Goal: Information Seeking & Learning: Understand process/instructions

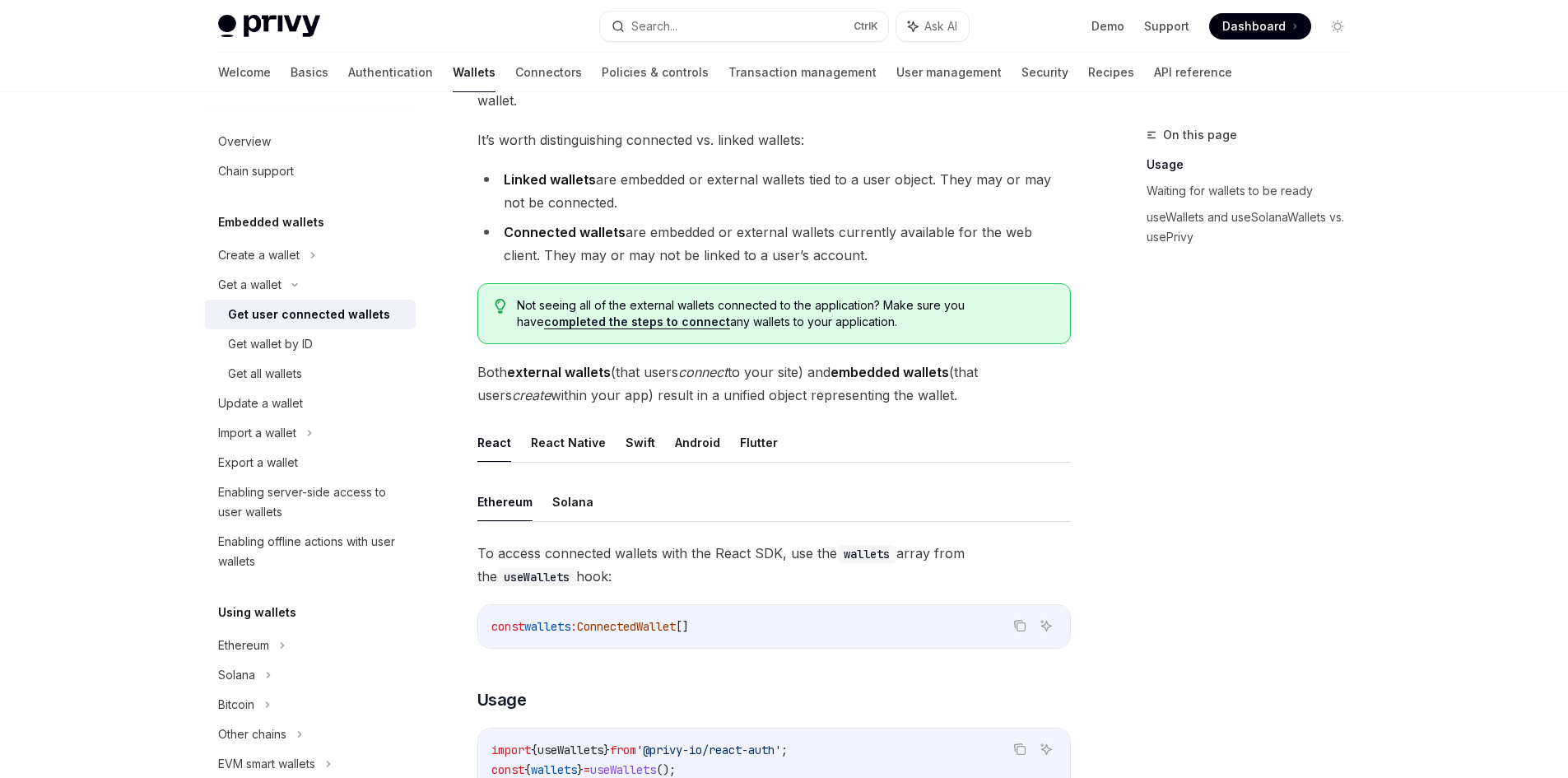
scroll to position [247, 0]
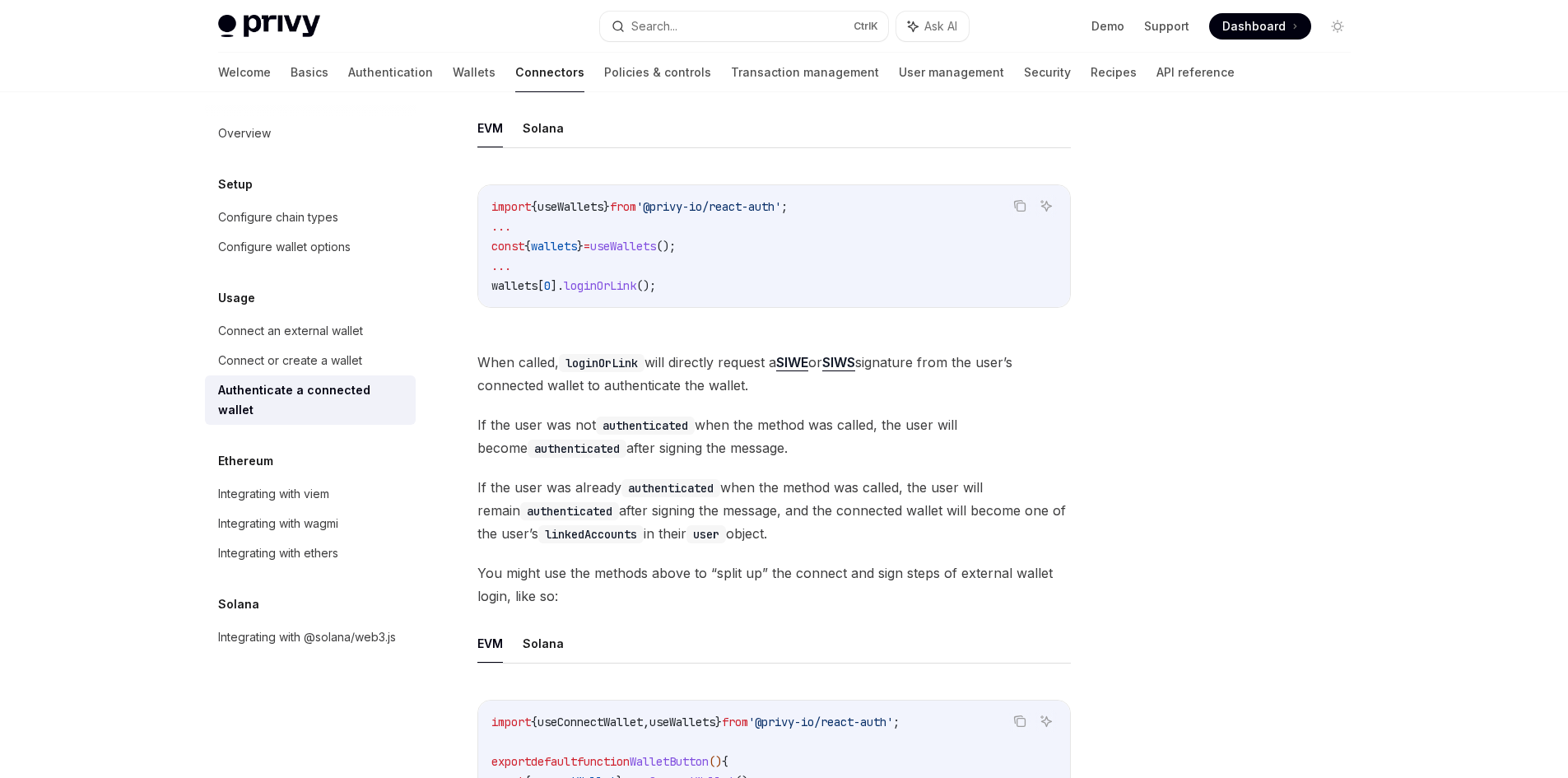
scroll to position [412, 0]
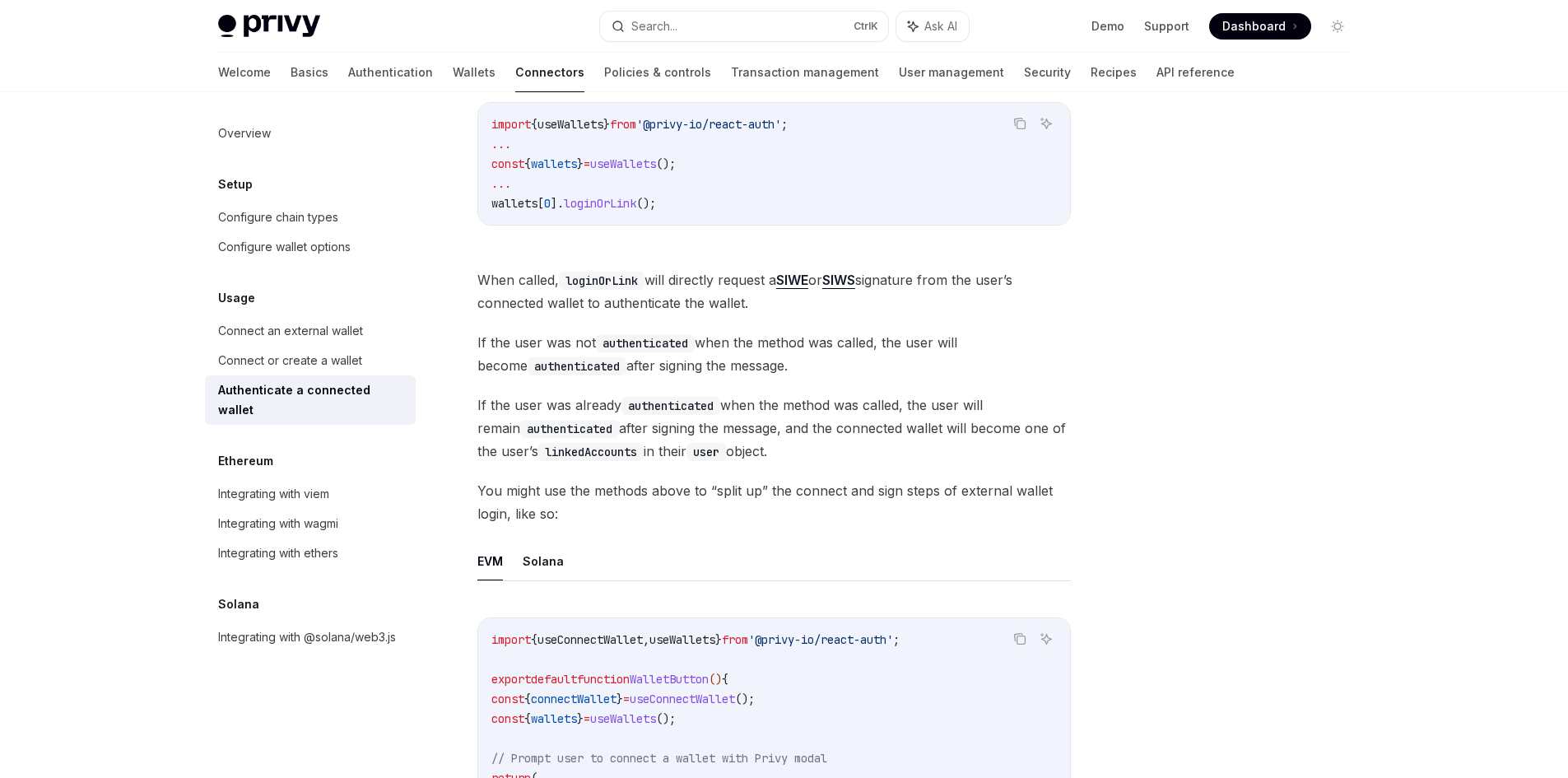
click at [629, 345] on code "authenticated" at bounding box center [645, 343] width 99 height 18
click at [596, 279] on code "loginOrLink" at bounding box center [601, 281] width 86 height 18
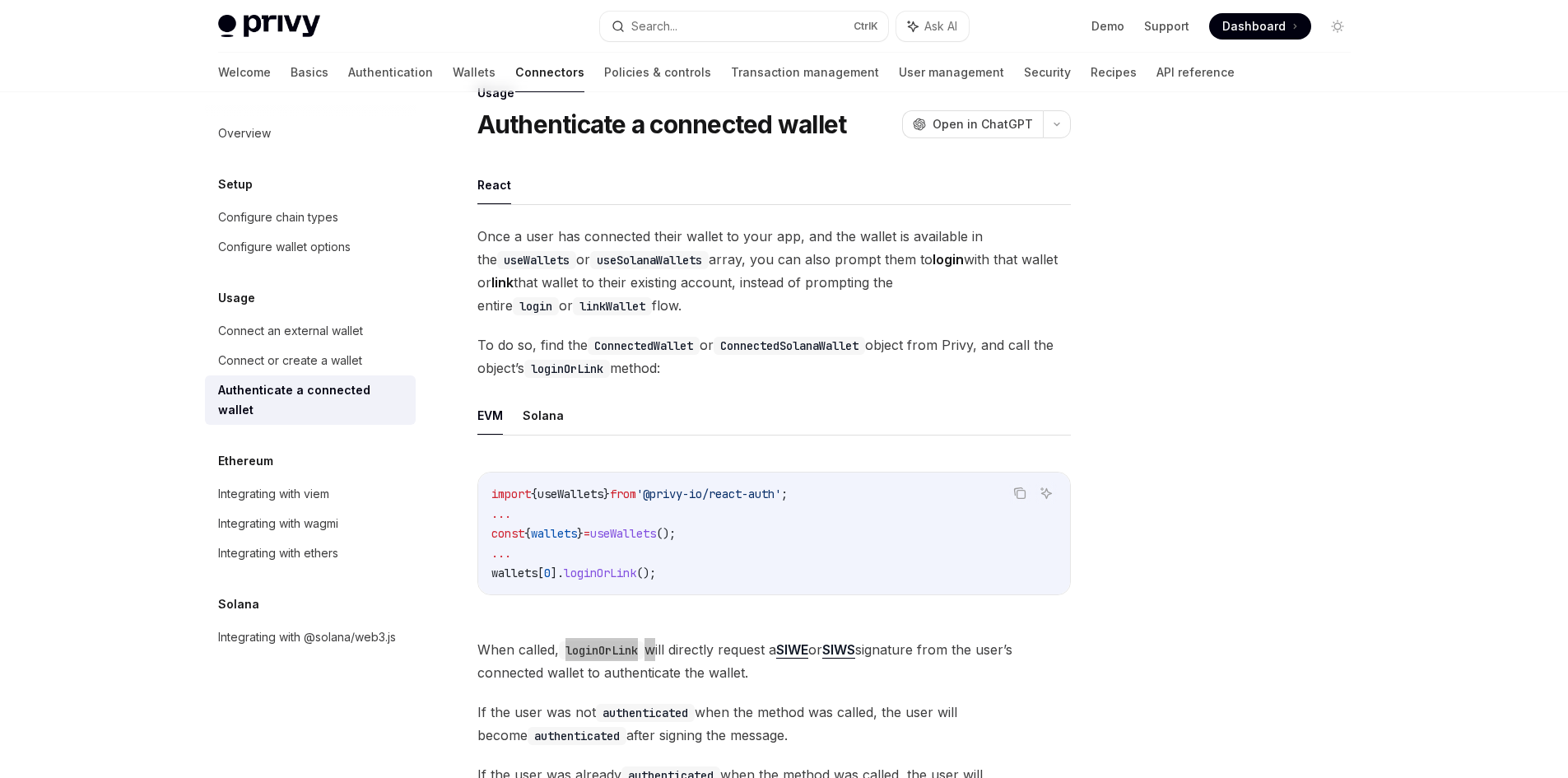
scroll to position [82, 0]
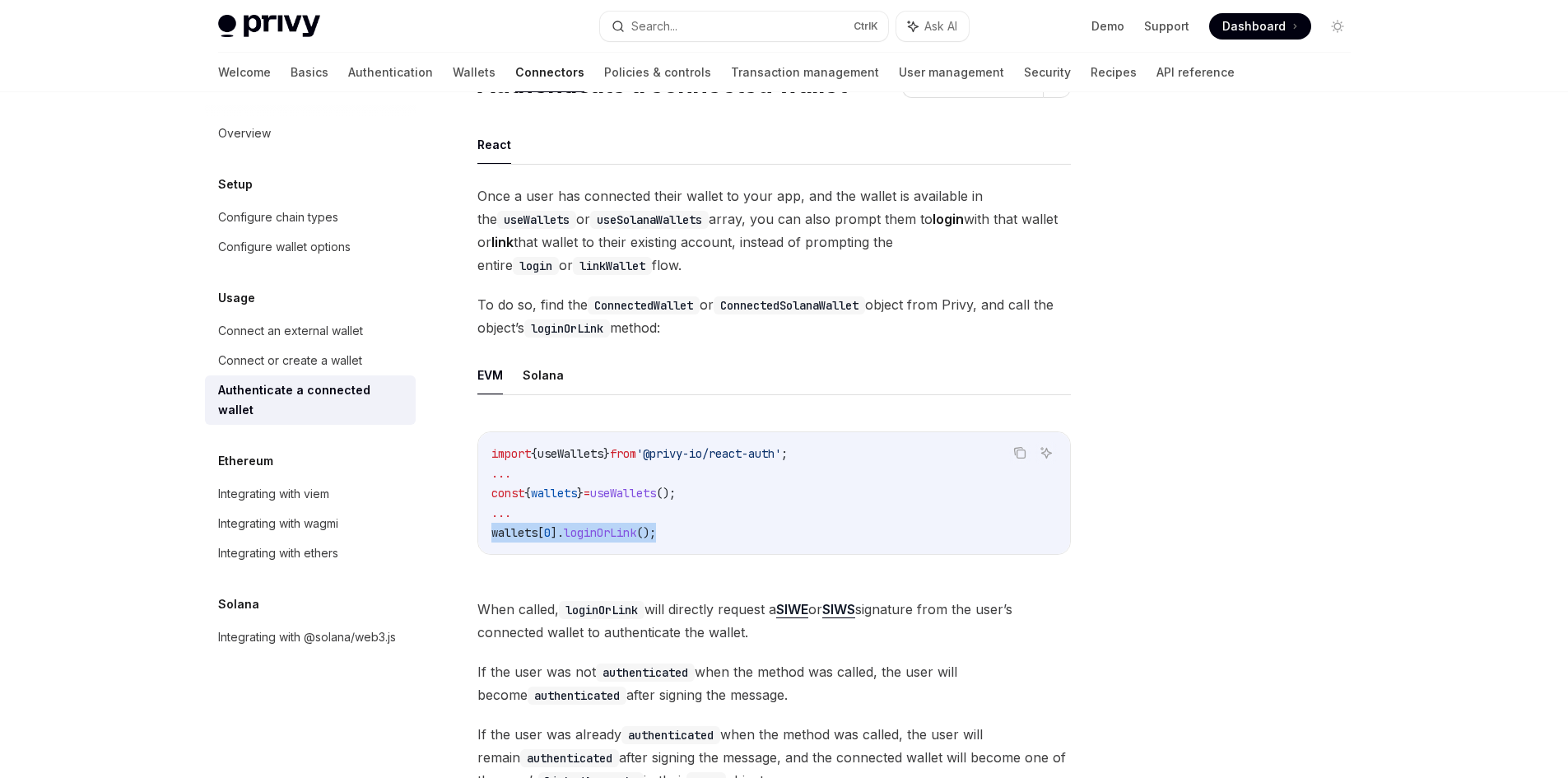
drag, startPoint x: 674, startPoint y: 531, endPoint x: 487, endPoint y: 525, distance: 187.1
click at [487, 525] on div "import { useWallets } from '@privy-io/react-auth' ; ... const { wallets } = use…" at bounding box center [773, 493] width 591 height 122
click at [575, 495] on span "wallets" at bounding box center [553, 493] width 46 height 15
copy span "wallets"
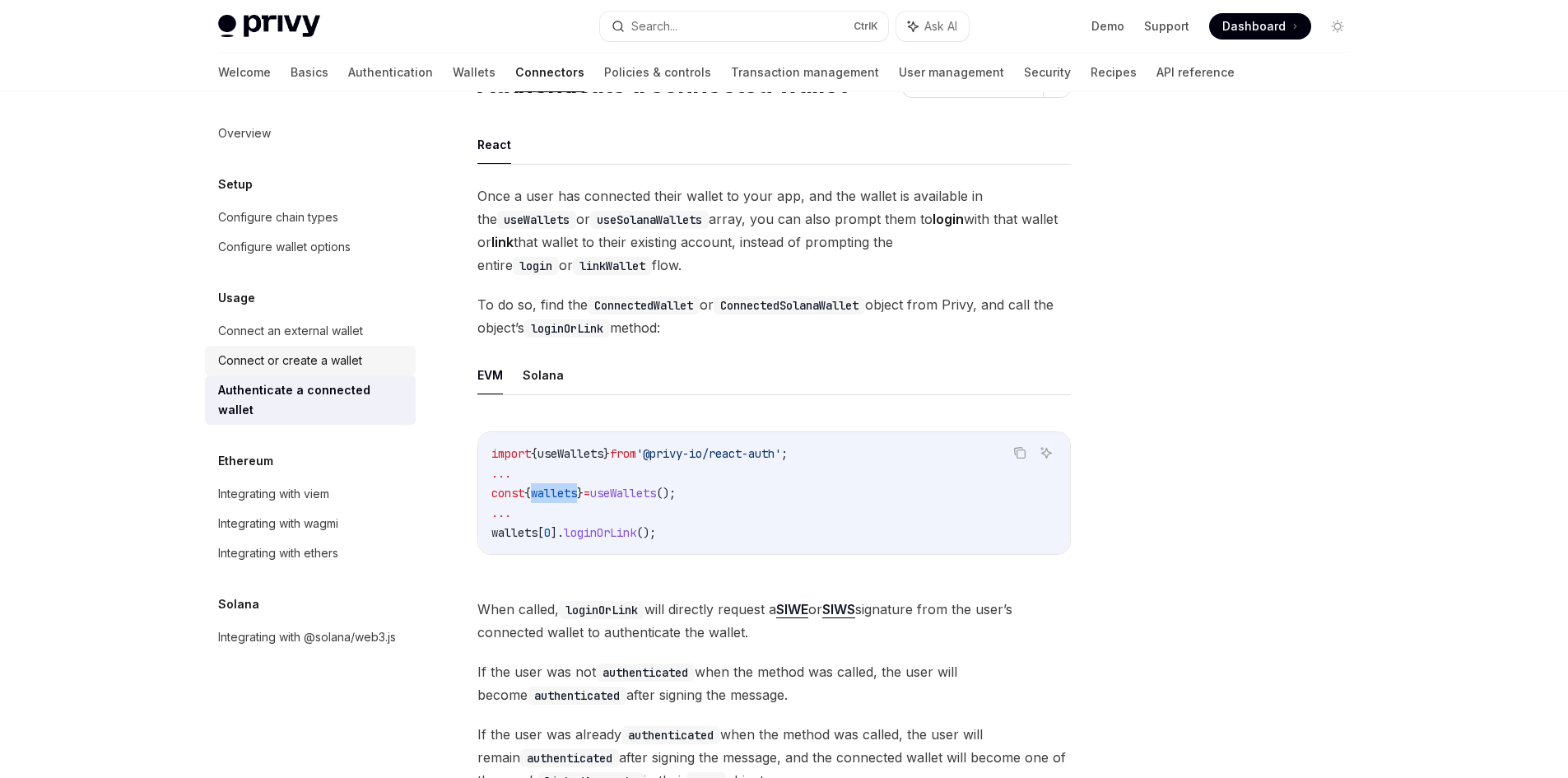
click at [329, 364] on div "Connect or create a wallet" at bounding box center [290, 360] width 144 height 20
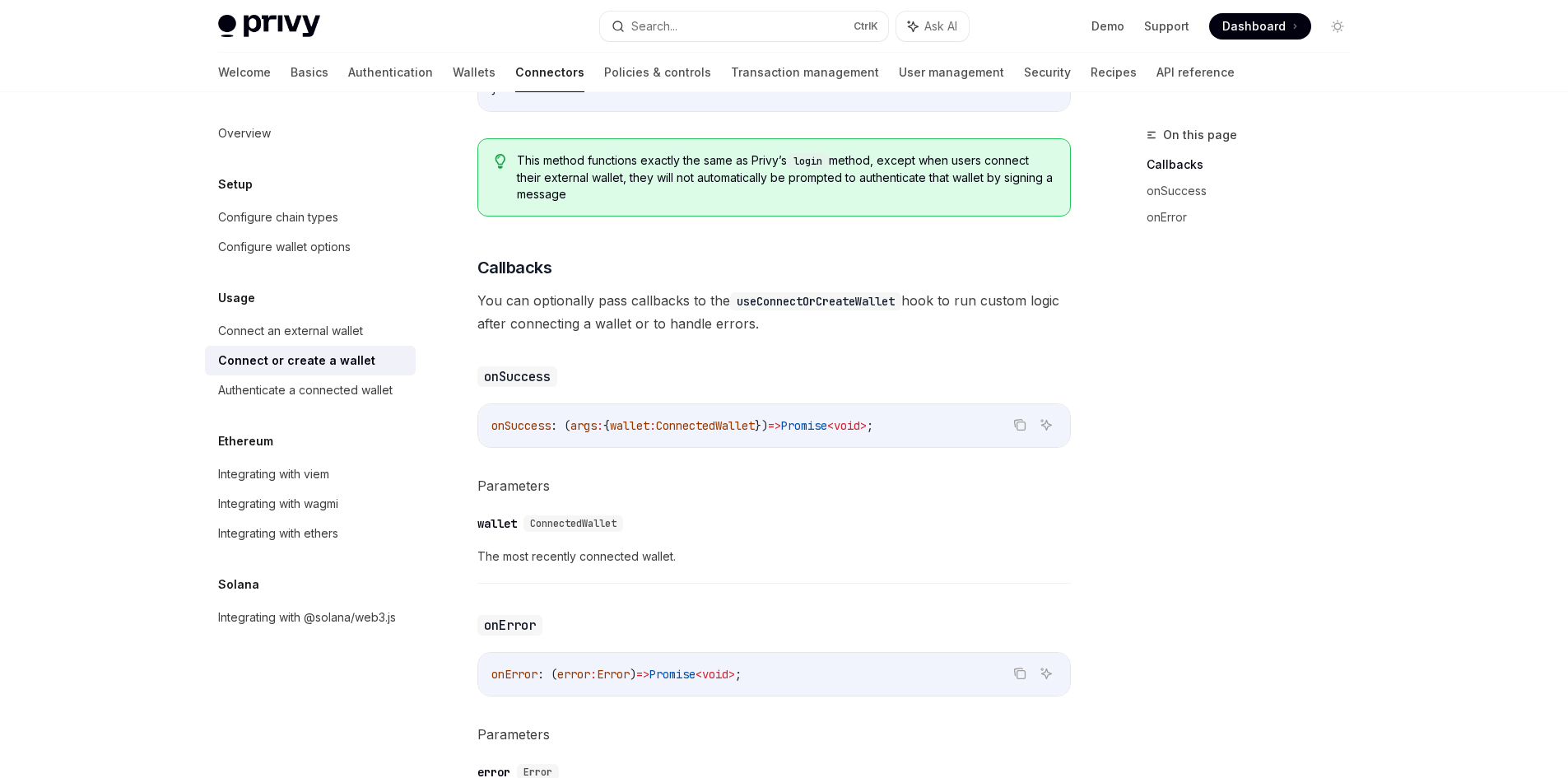
scroll to position [741, 0]
click at [327, 340] on div "Connect an external wallet" at bounding box center [290, 331] width 145 height 20
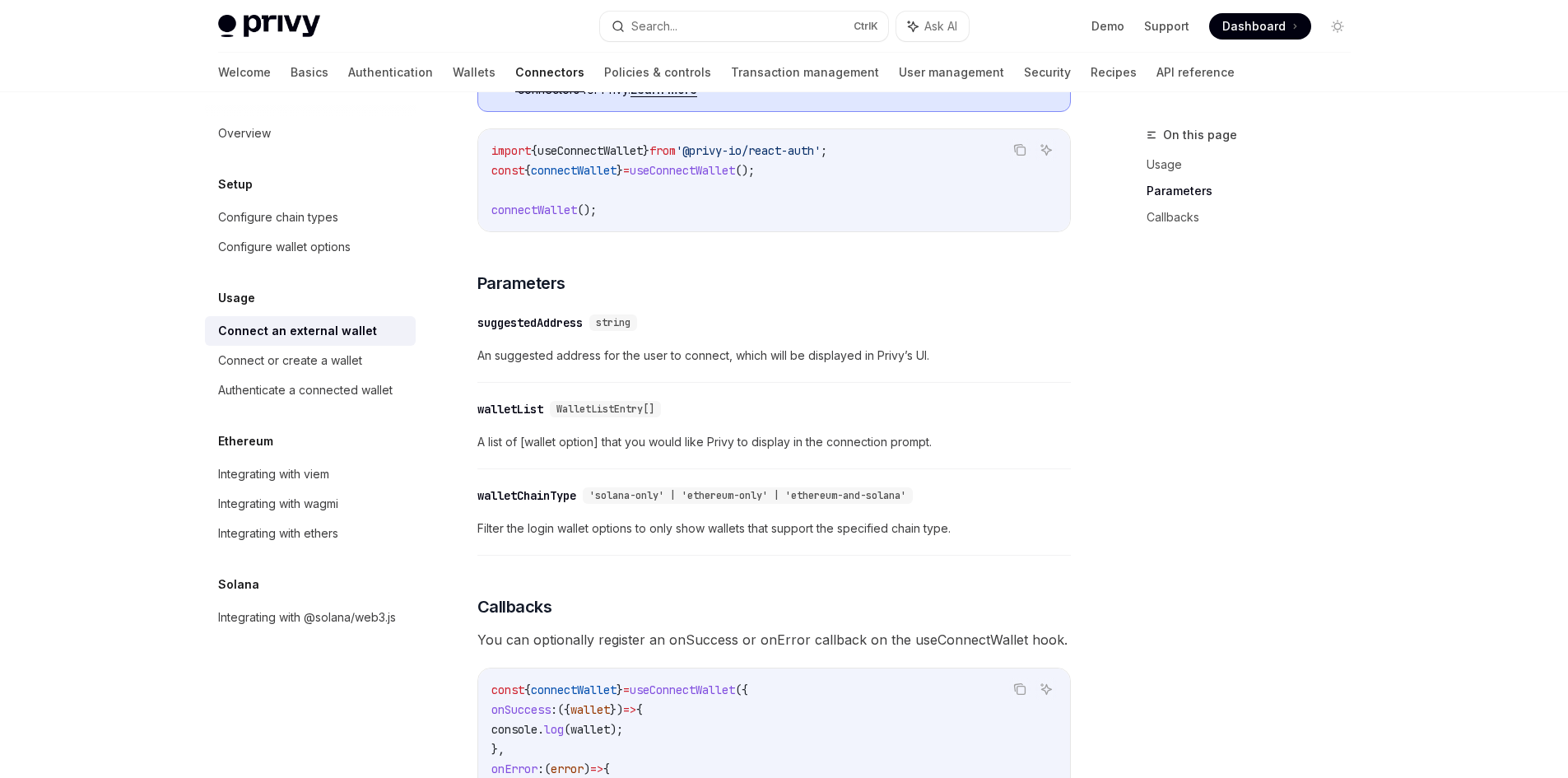
scroll to position [741, 0]
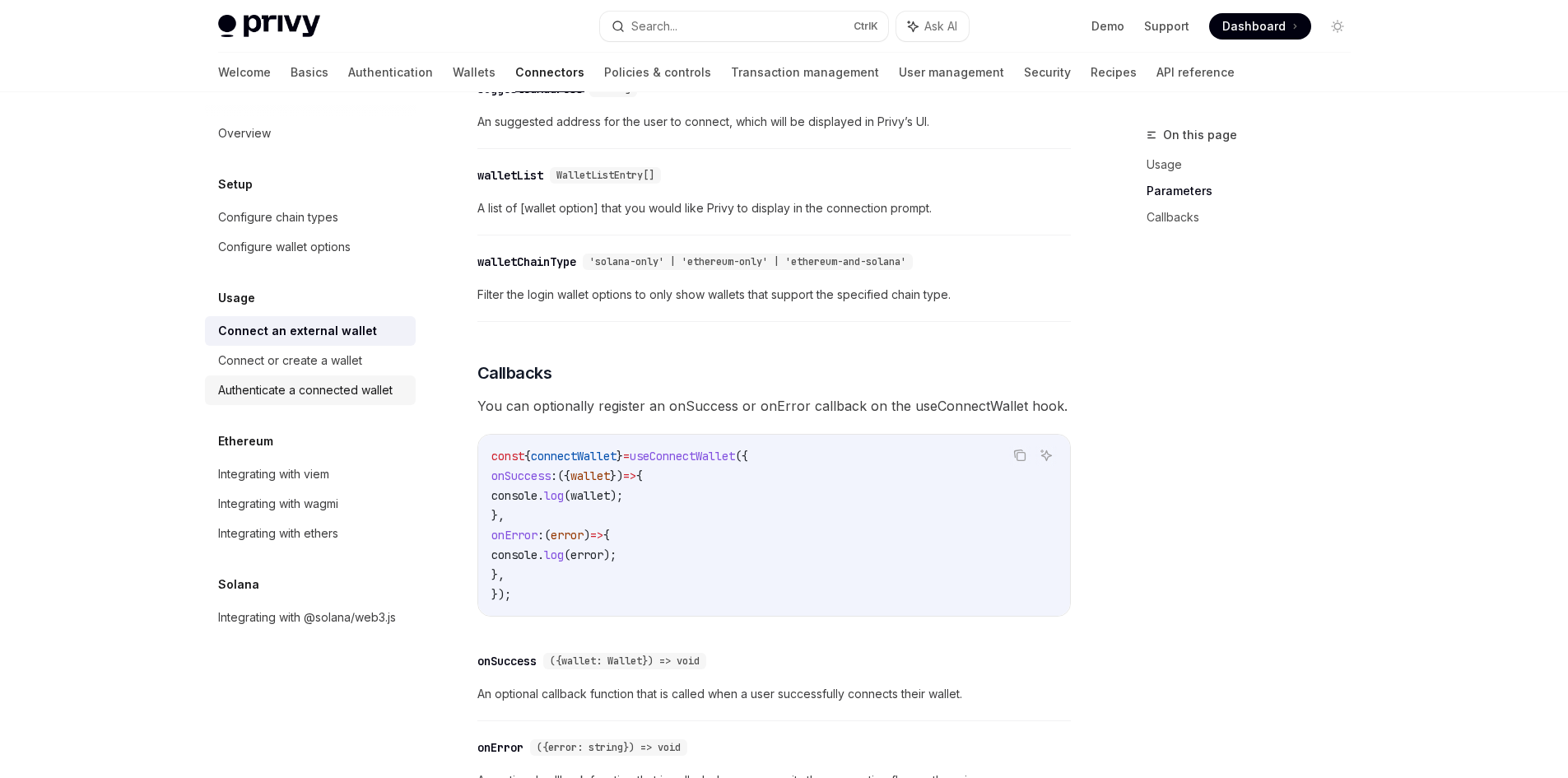
click at [317, 382] on div "Authenticate a connected wallet" at bounding box center [306, 390] width 175 height 20
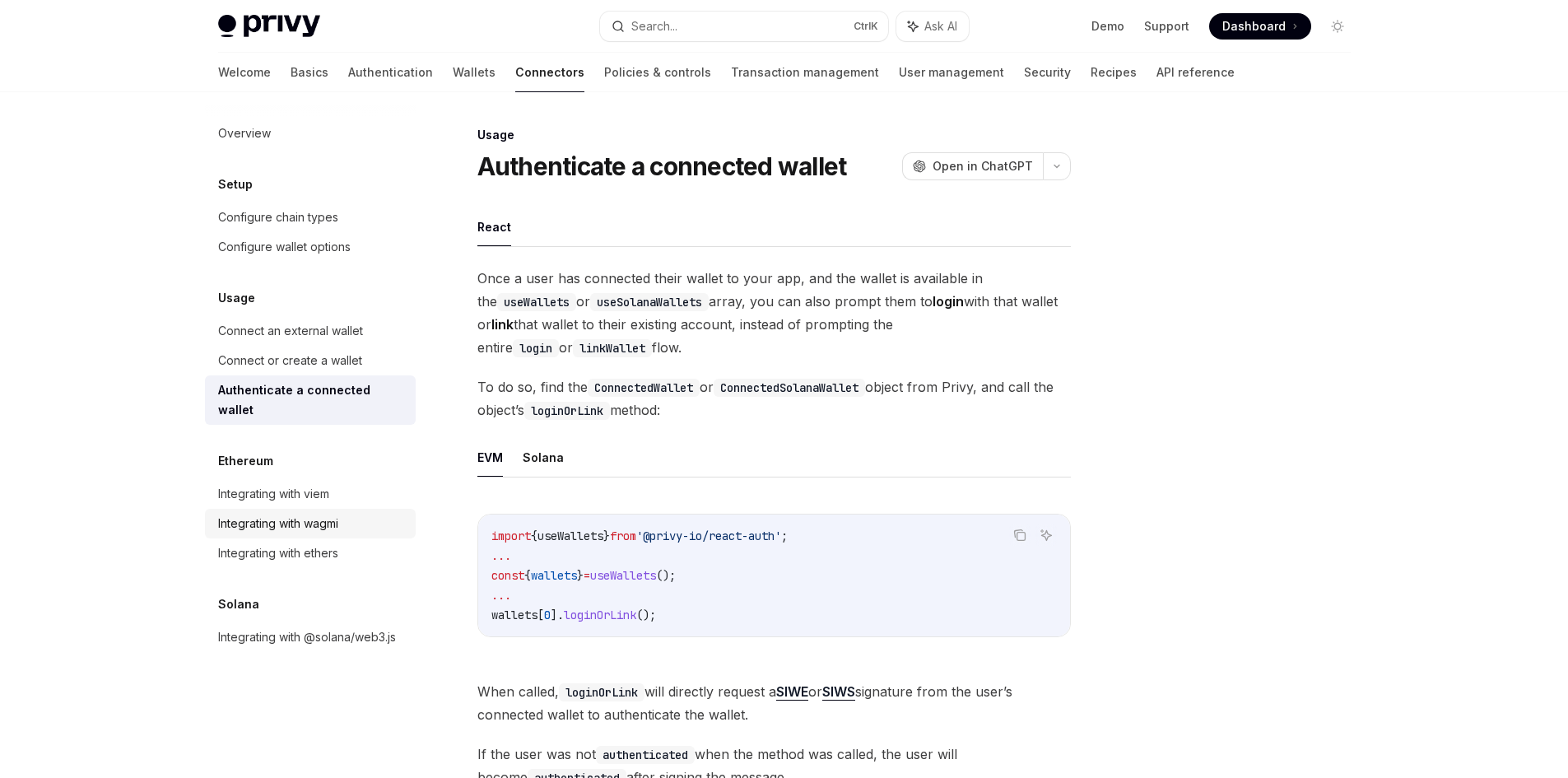
click at [315, 514] on div "Integrating with wagmi" at bounding box center [278, 523] width 120 height 20
type textarea "*"
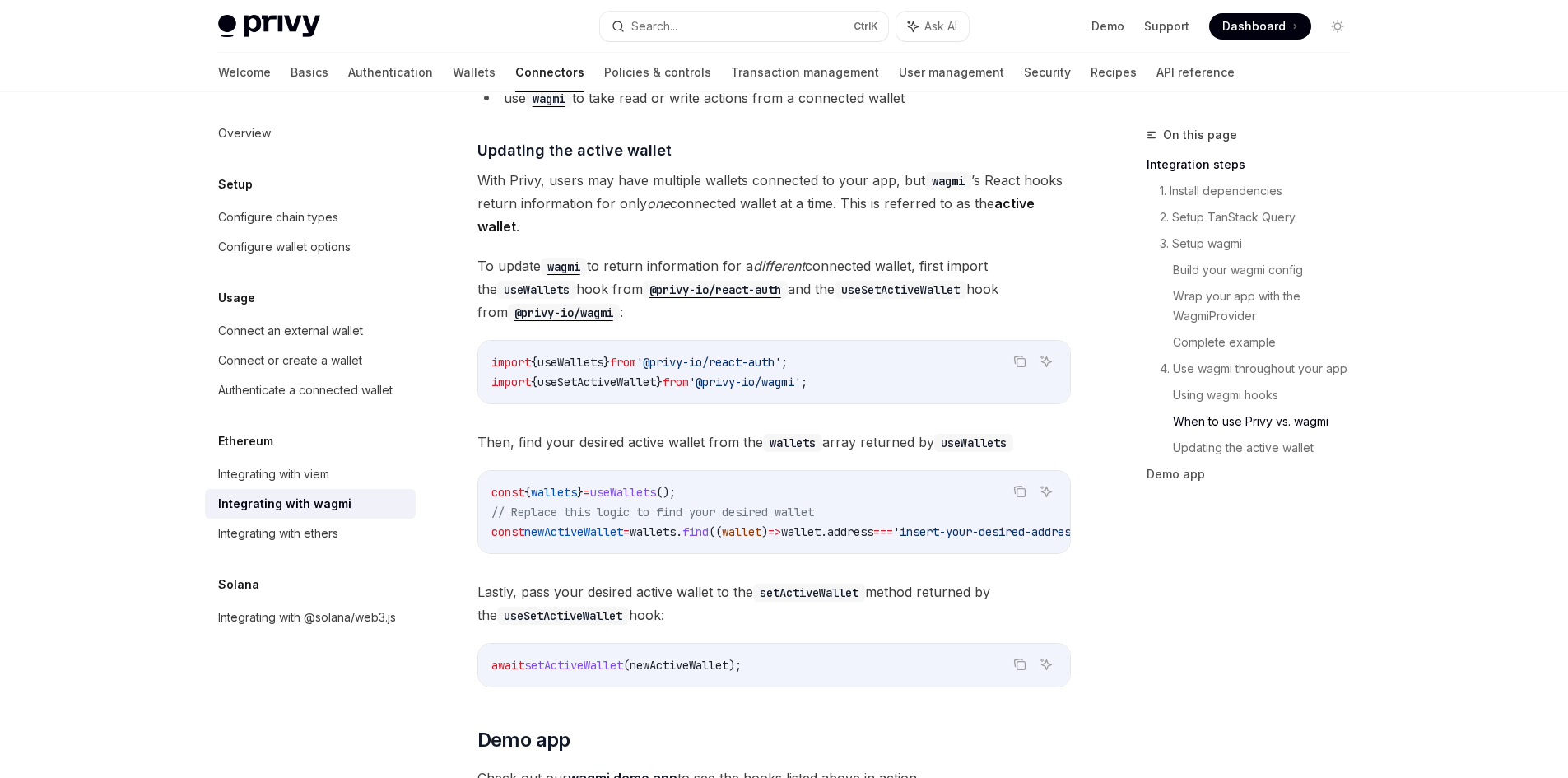
scroll to position [4365, 0]
click at [565, 484] on span "wallets" at bounding box center [553, 491] width 46 height 15
copy span "wallets"
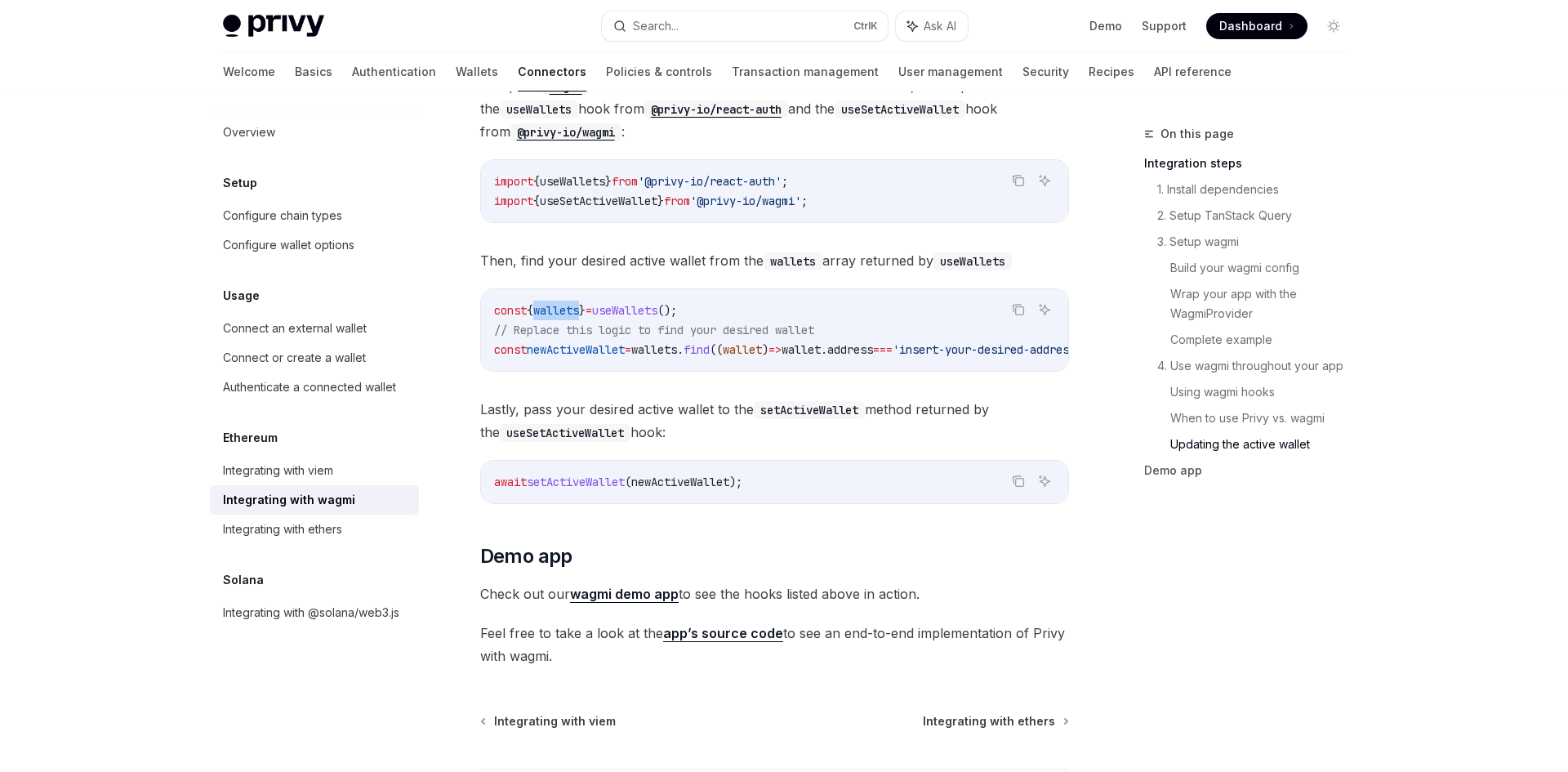
scroll to position [4480, 0]
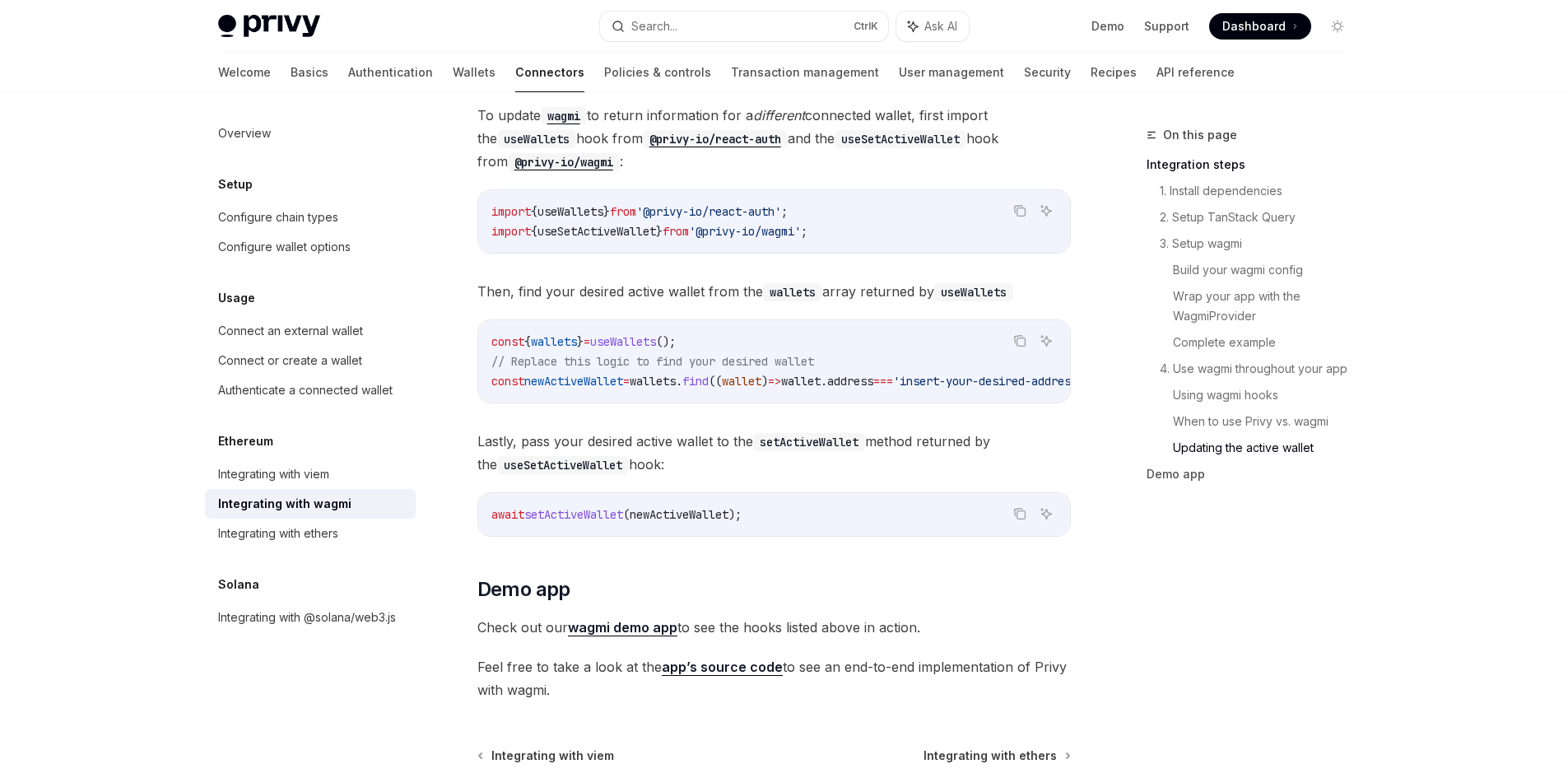
click at [712, 332] on code "const { wallets } = useWallets (); // Replace this logic to find your desired w…" at bounding box center [813, 361] width 645 height 59
drag, startPoint x: 739, startPoint y: 325, endPoint x: 480, endPoint y: 324, distance: 259.0
click at [480, 324] on div "const { wallets } = useWallets (); // Replace this logic to find your desired w…" at bounding box center [773, 361] width 591 height 82
copy span "const { wallets } = useWallets ();"
click at [799, 14] on button "Search... Ctrl K" at bounding box center [744, 26] width 288 height 29
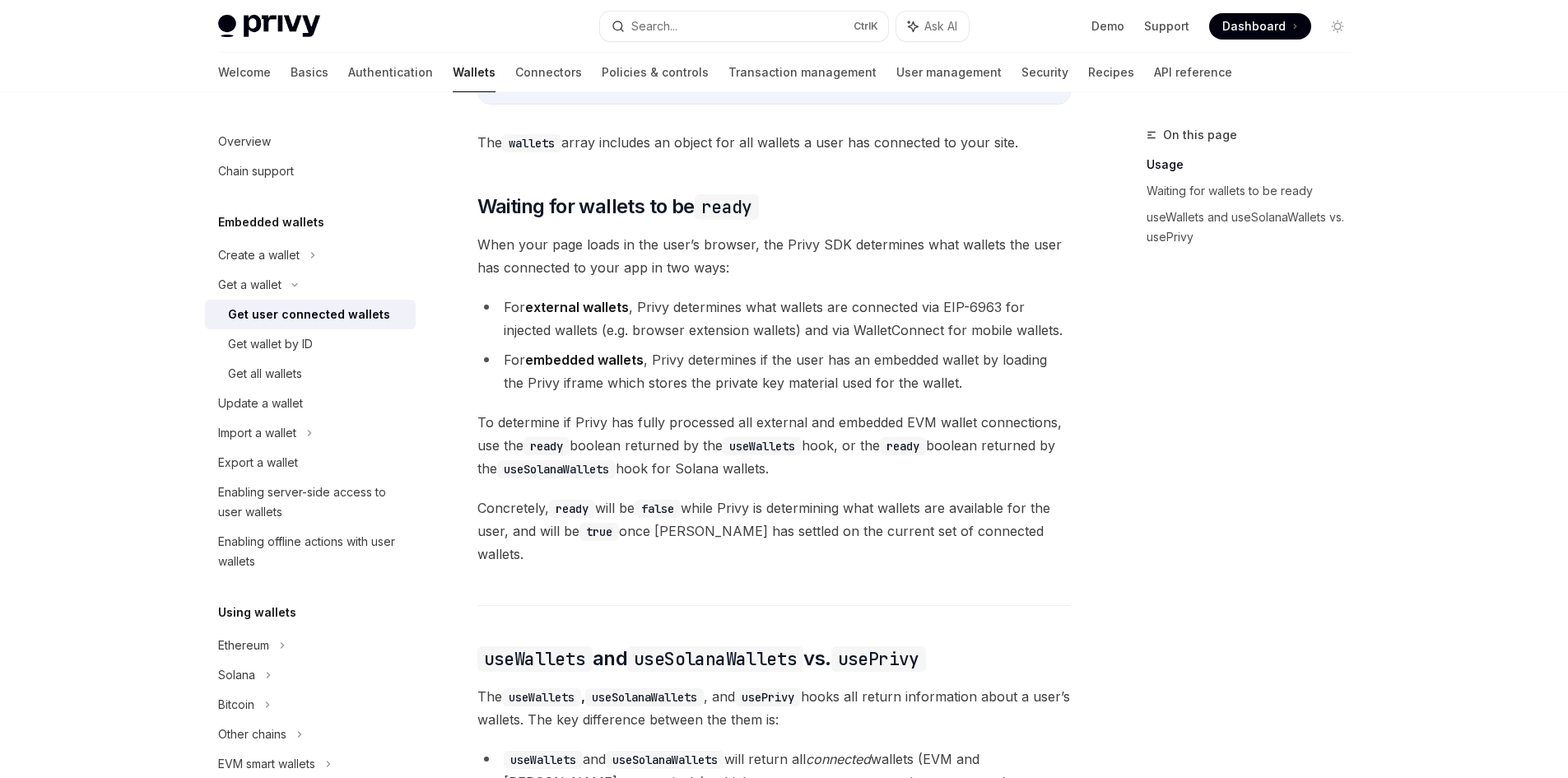
scroll to position [625, 0]
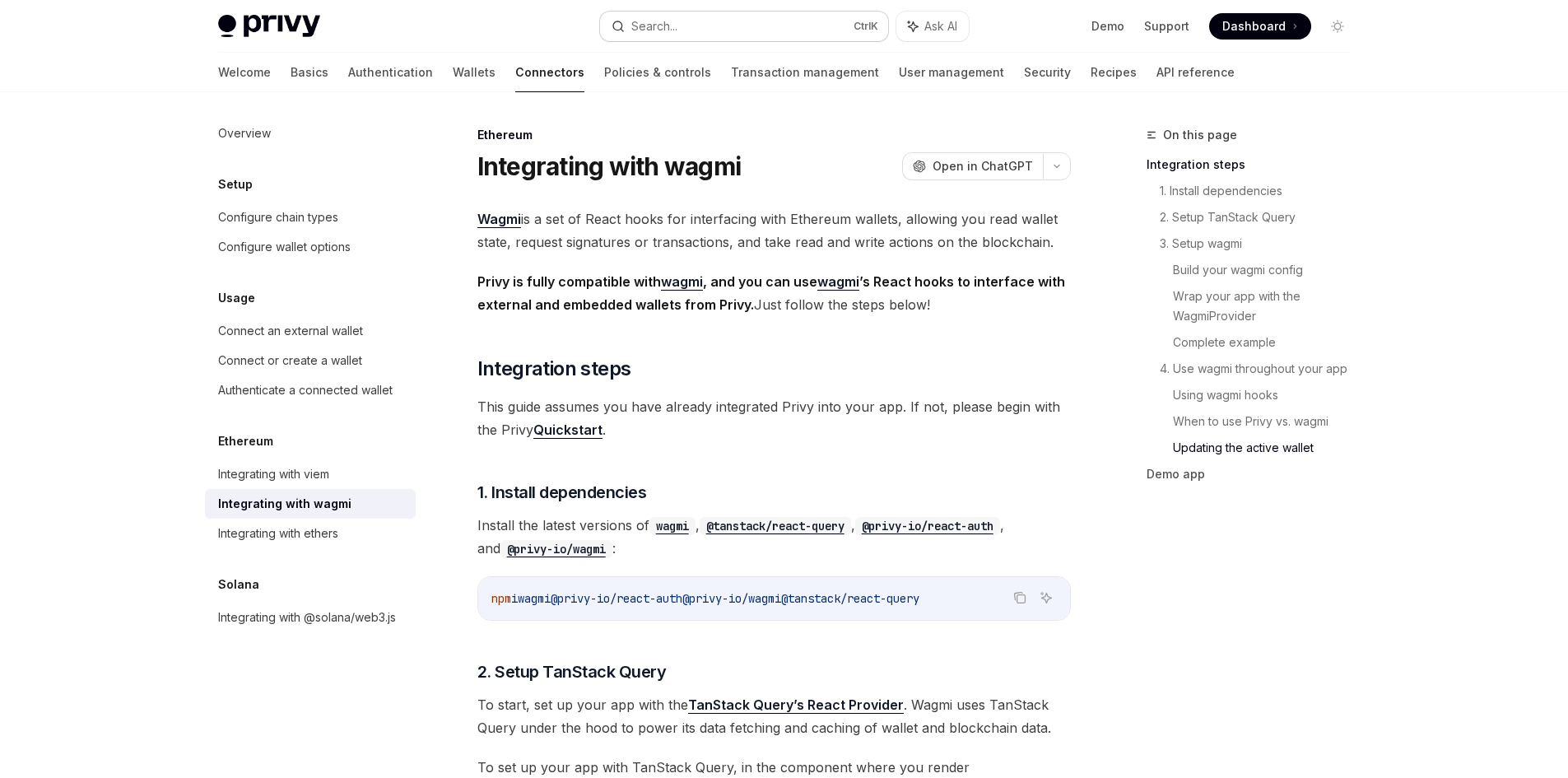
scroll to position [4597, 0]
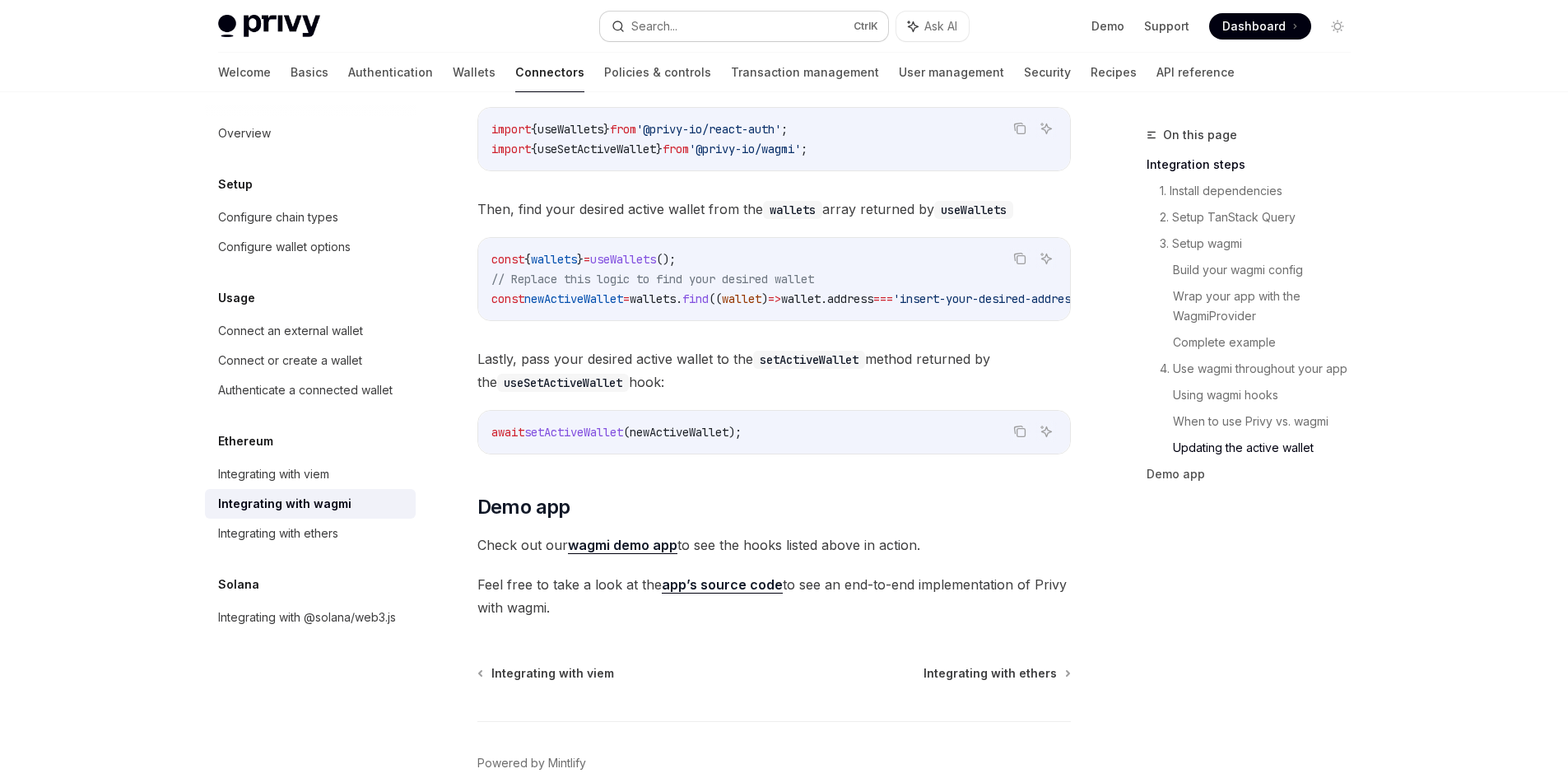
click at [677, 27] on div "Search..." at bounding box center [654, 26] width 46 height 20
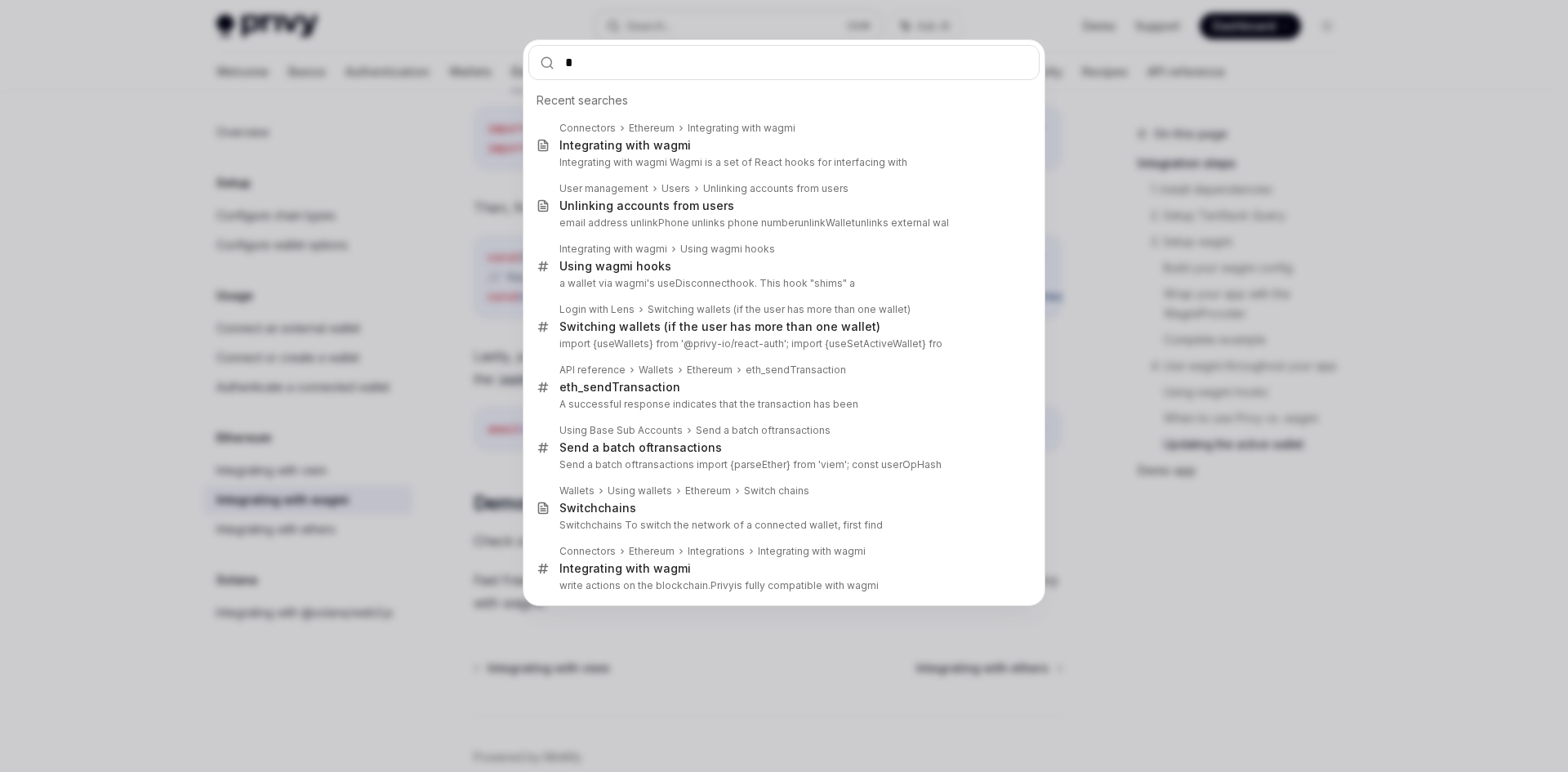
type input "**"
type textarea "*"
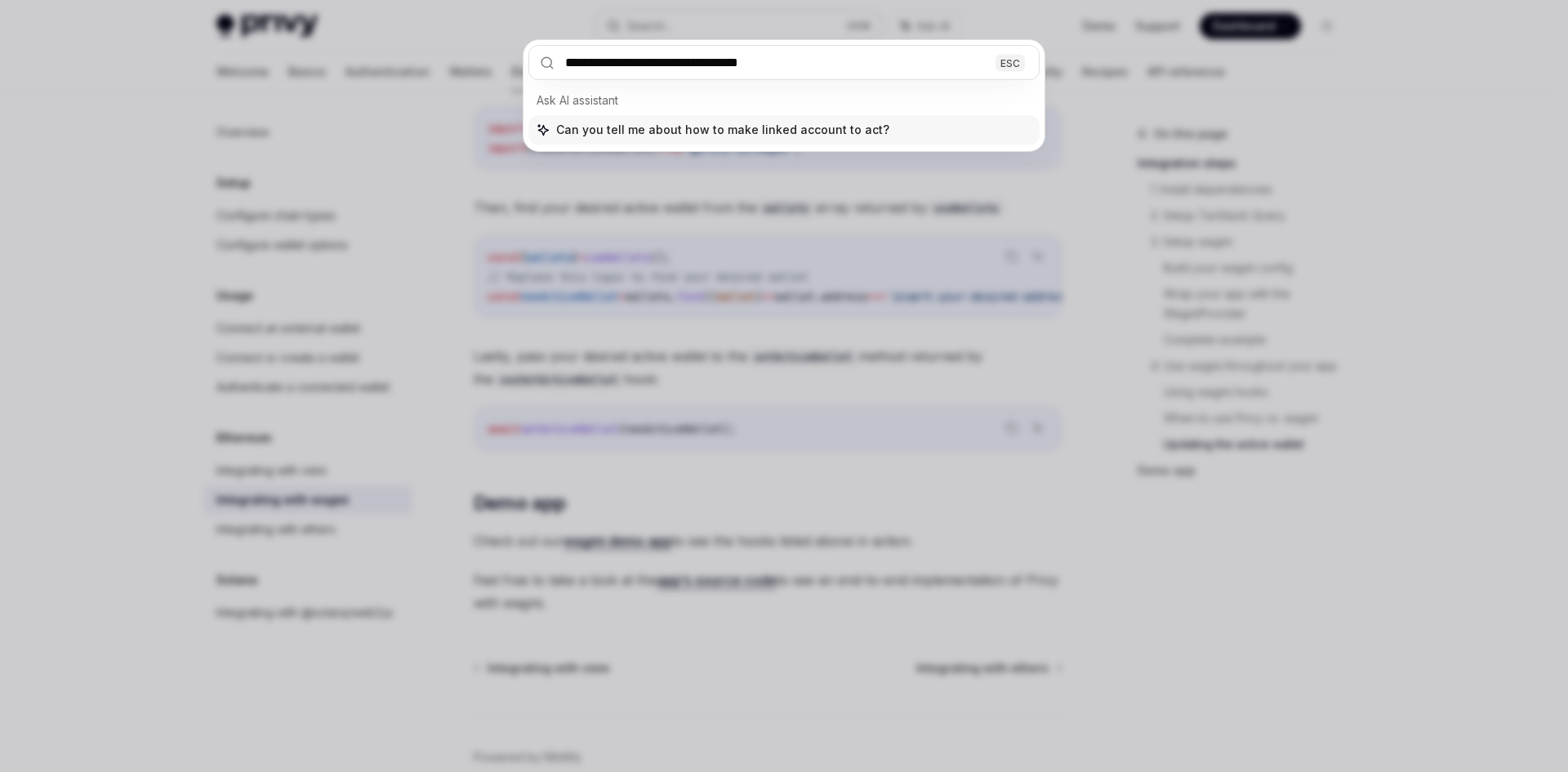
type input "**********"
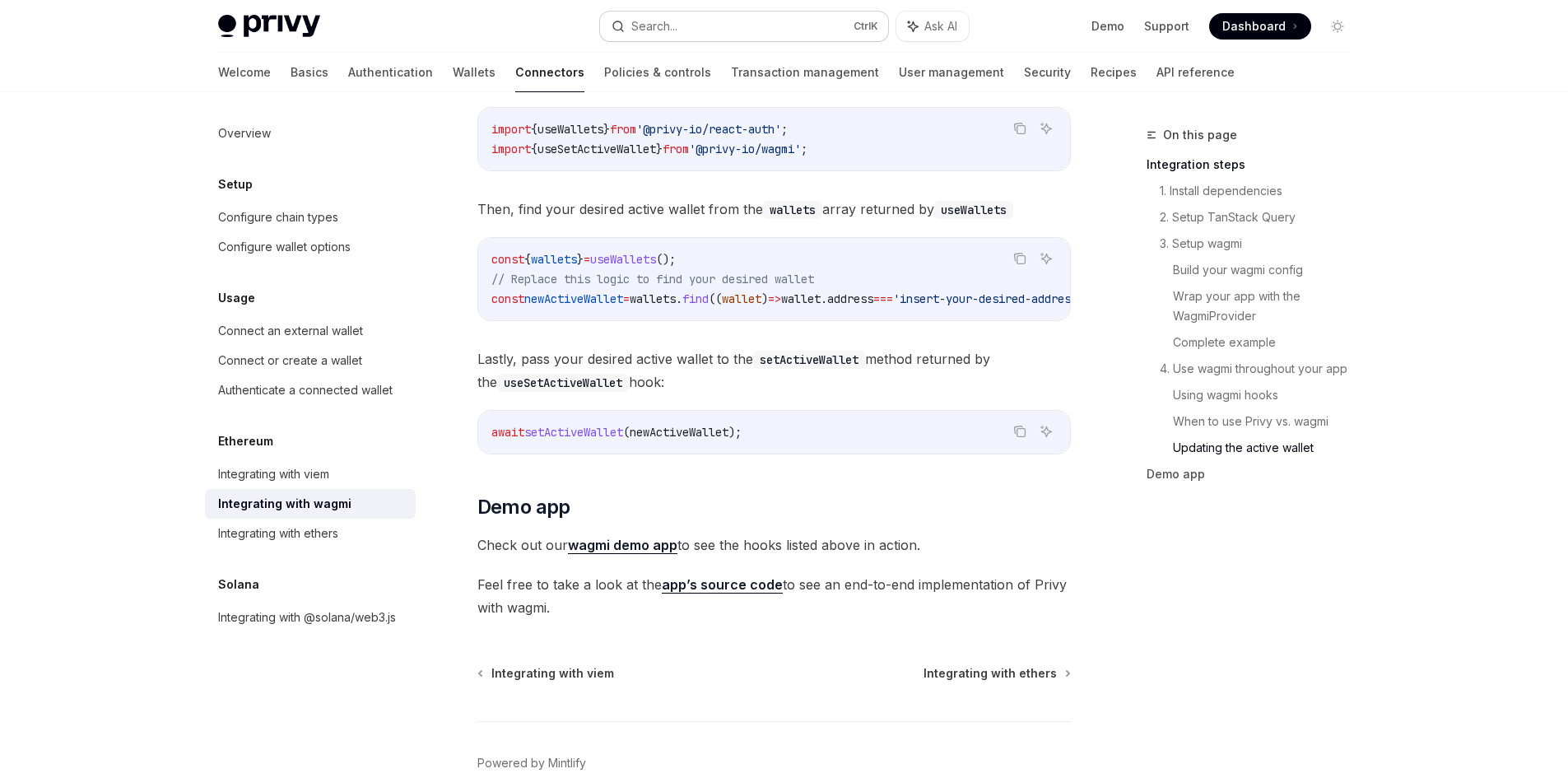
type textarea "*"
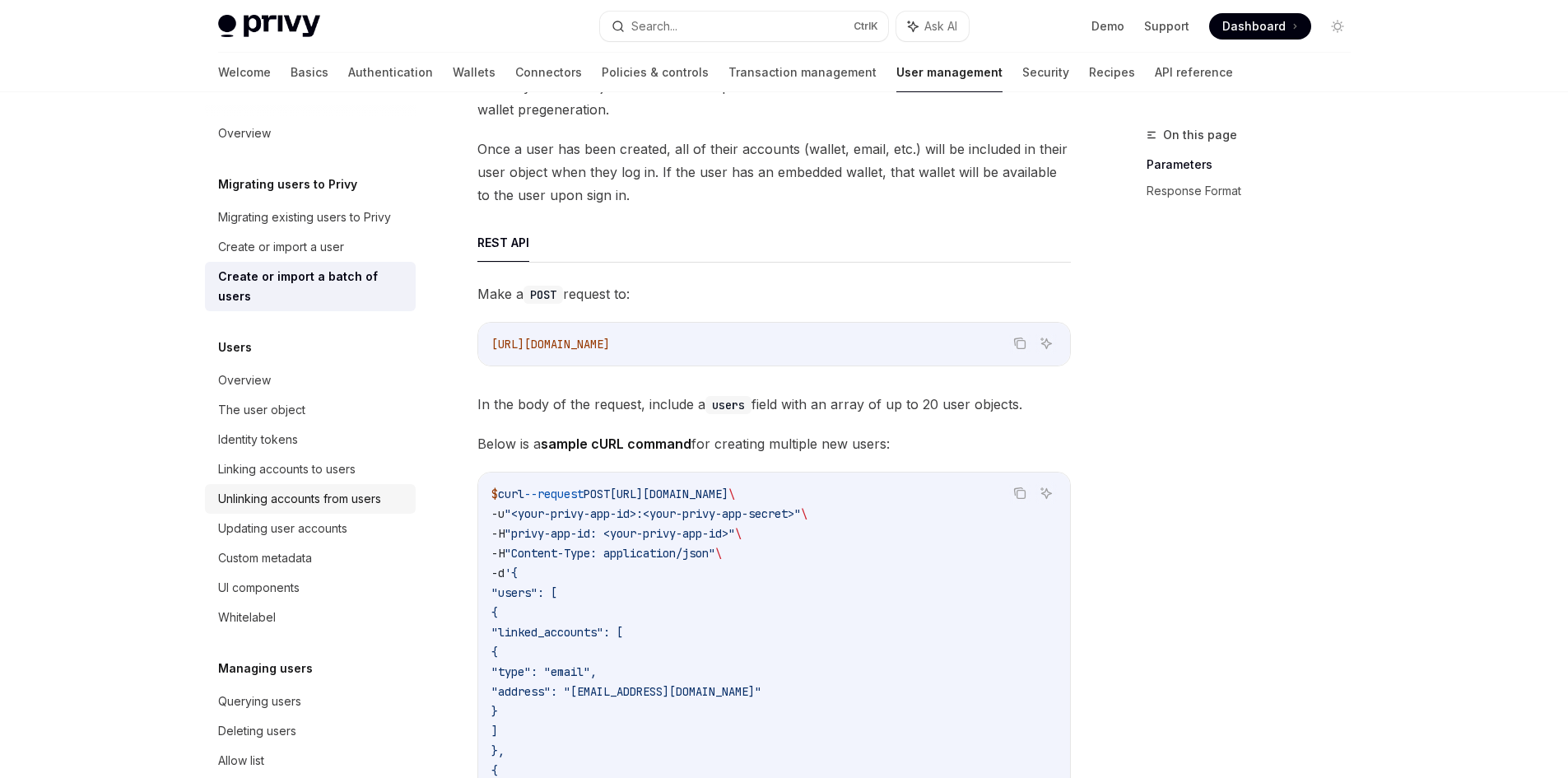
scroll to position [175, 0]
click at [713, 23] on button "Search... Ctrl K" at bounding box center [744, 26] width 288 height 29
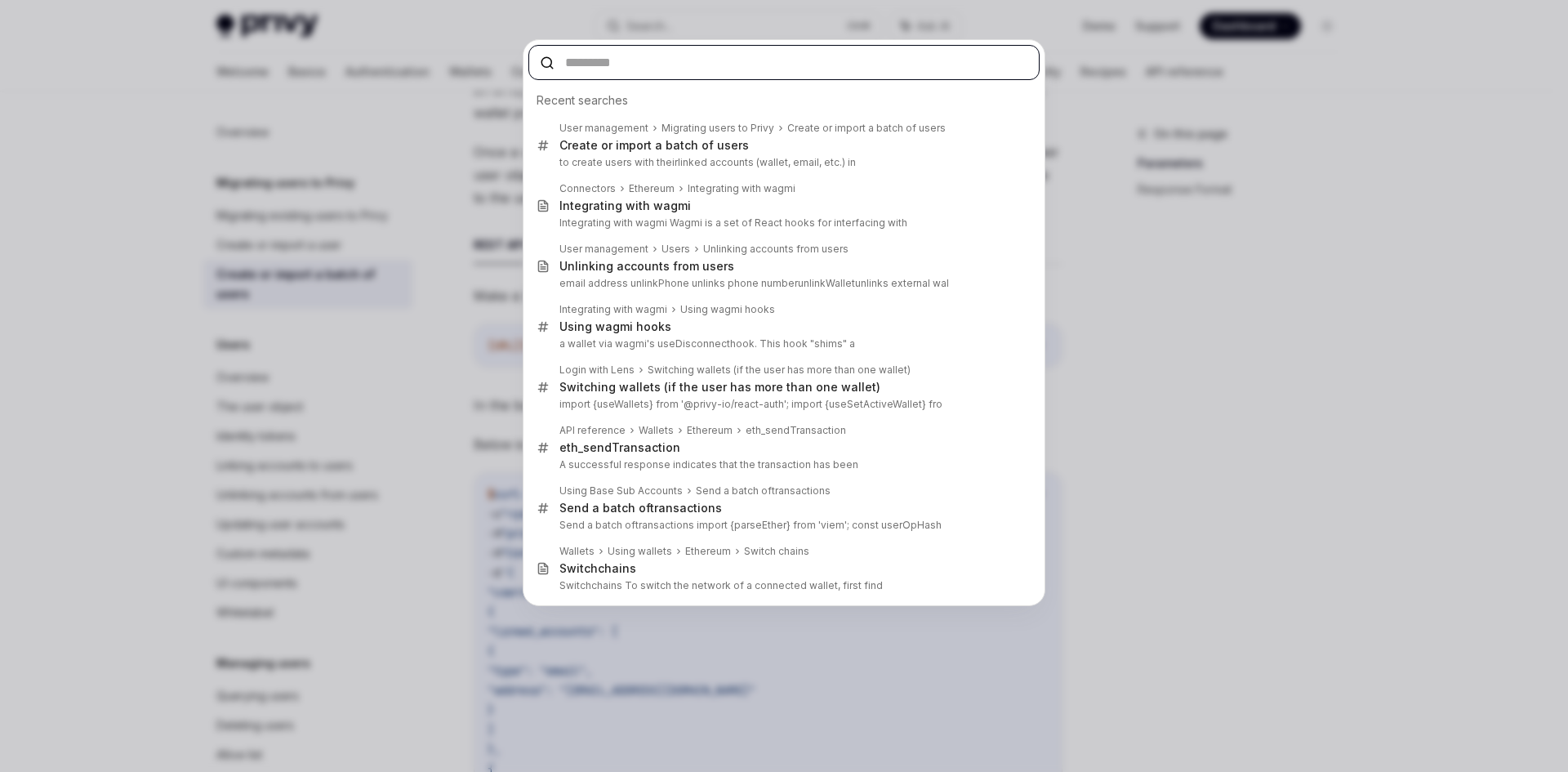
click at [655, 65] on input "text" at bounding box center [784, 62] width 511 height 35
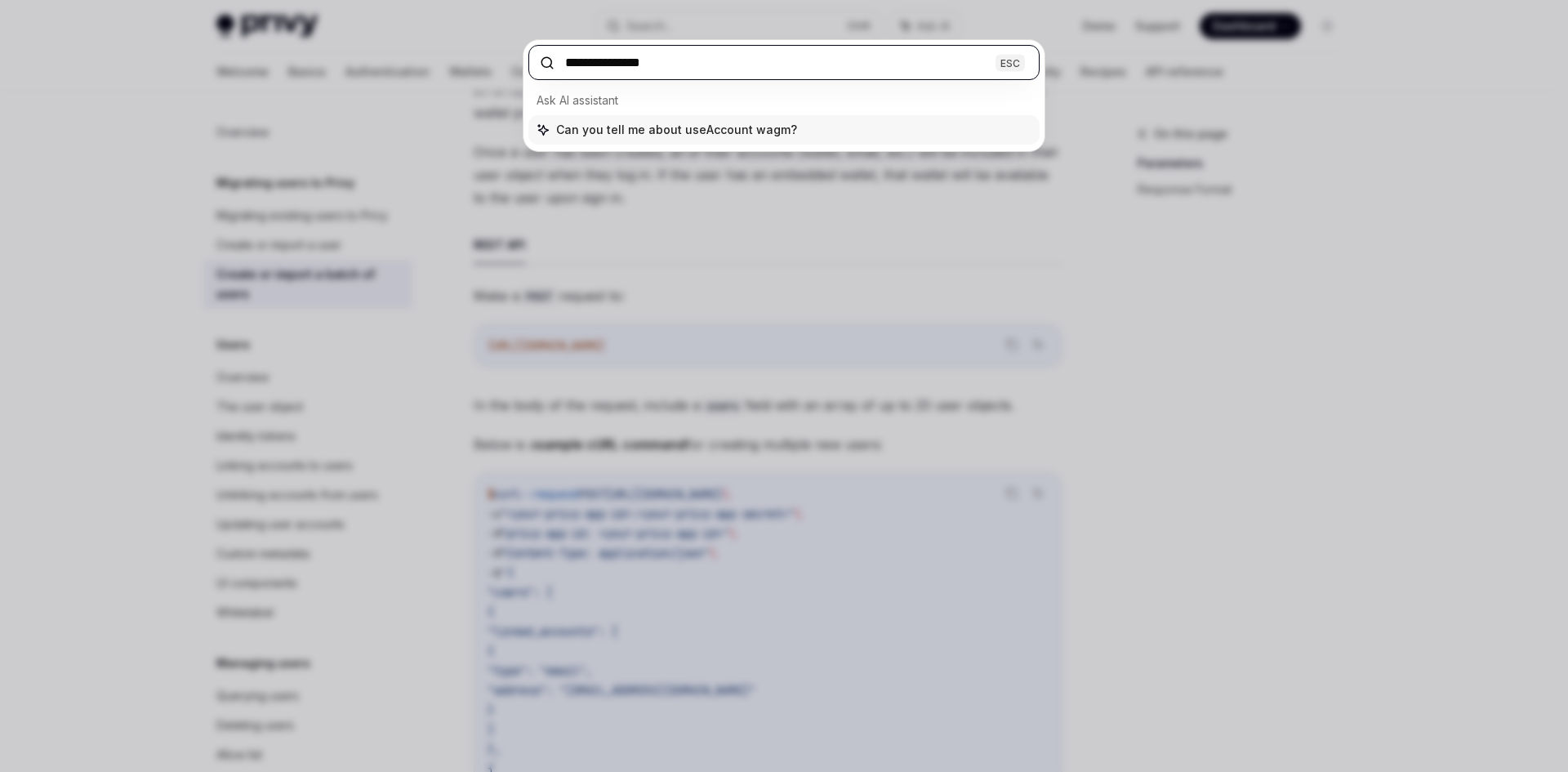
type input "**********"
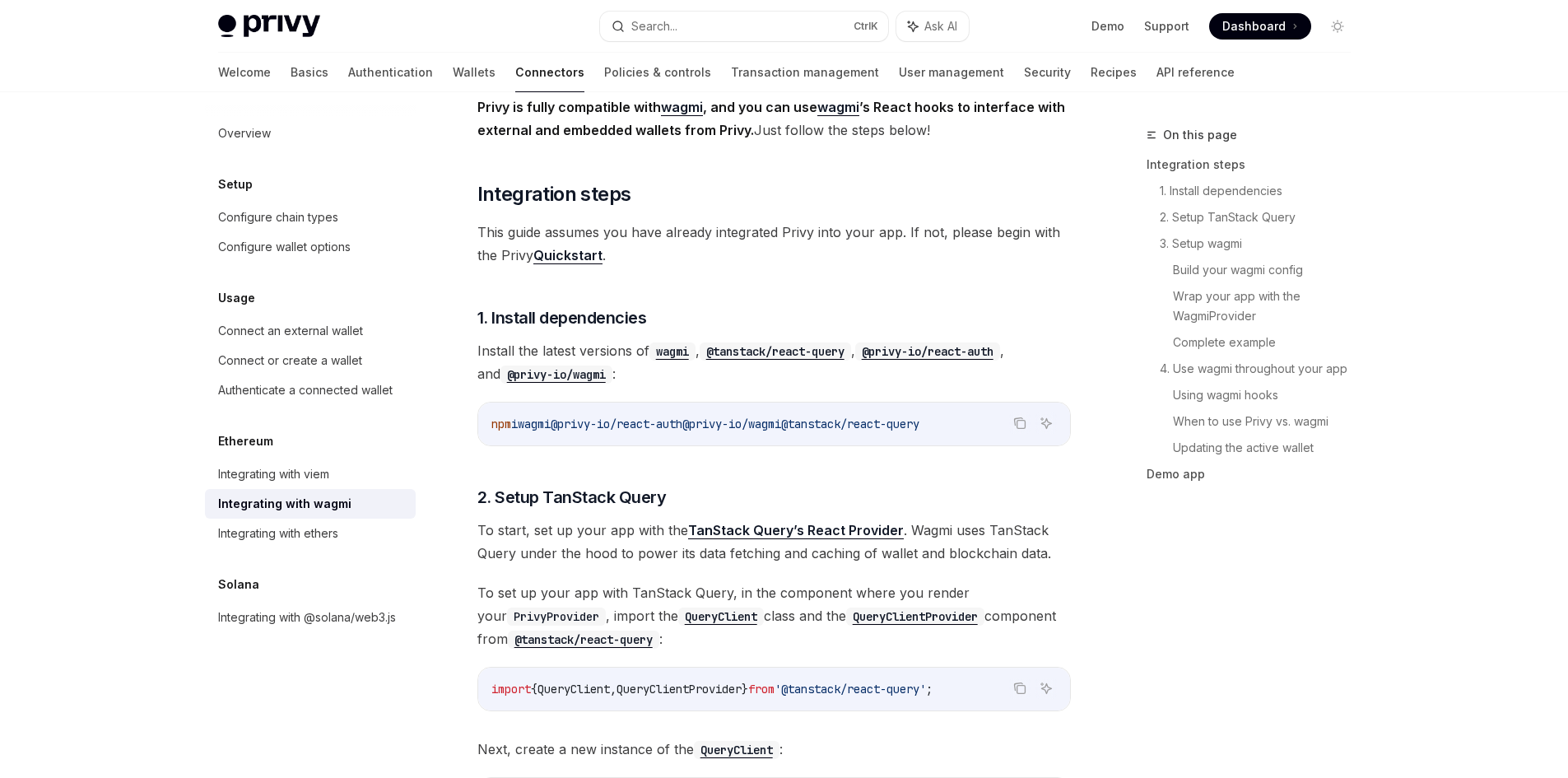
scroll to position [3702, 0]
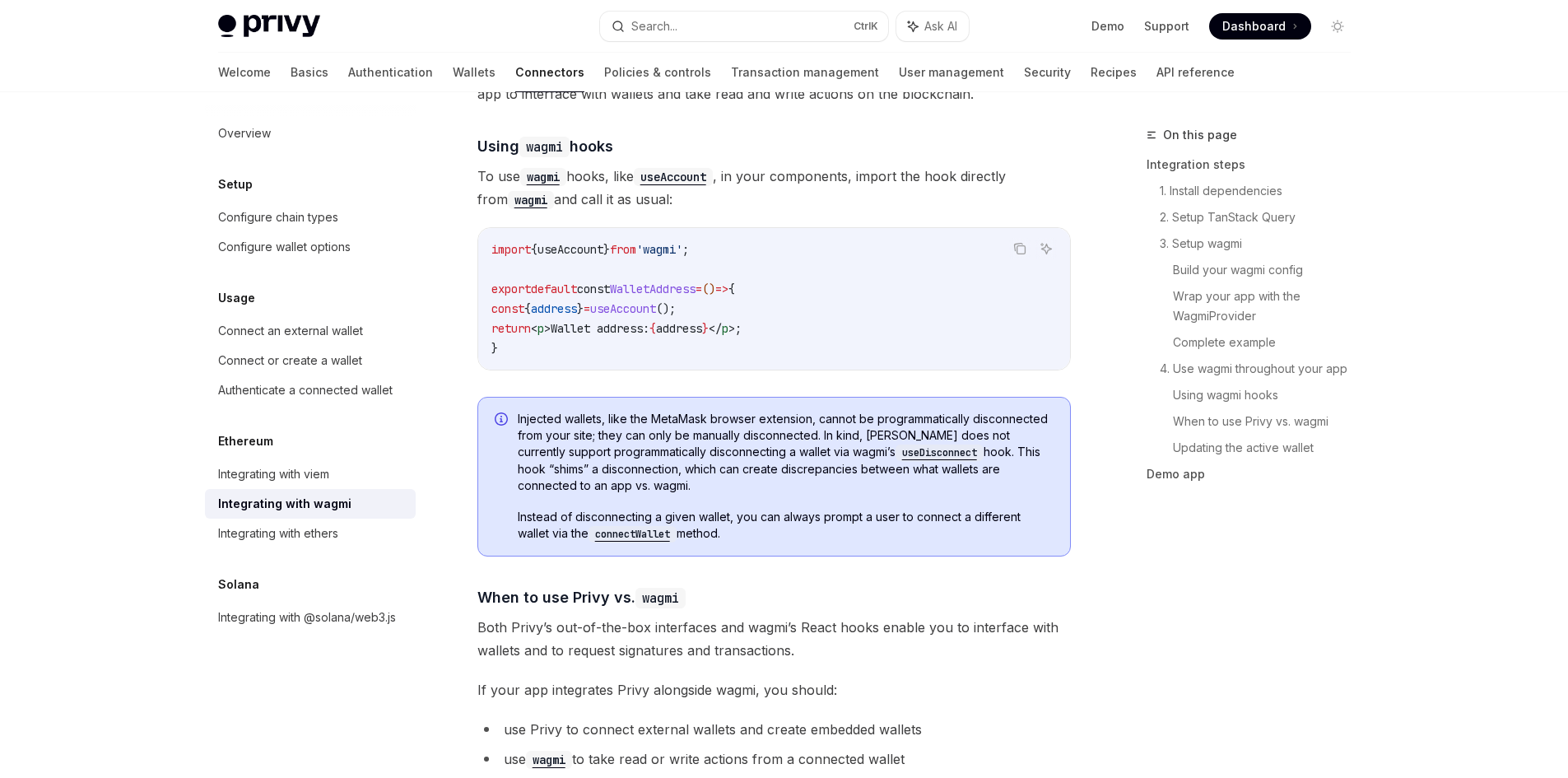
type textarea "*"
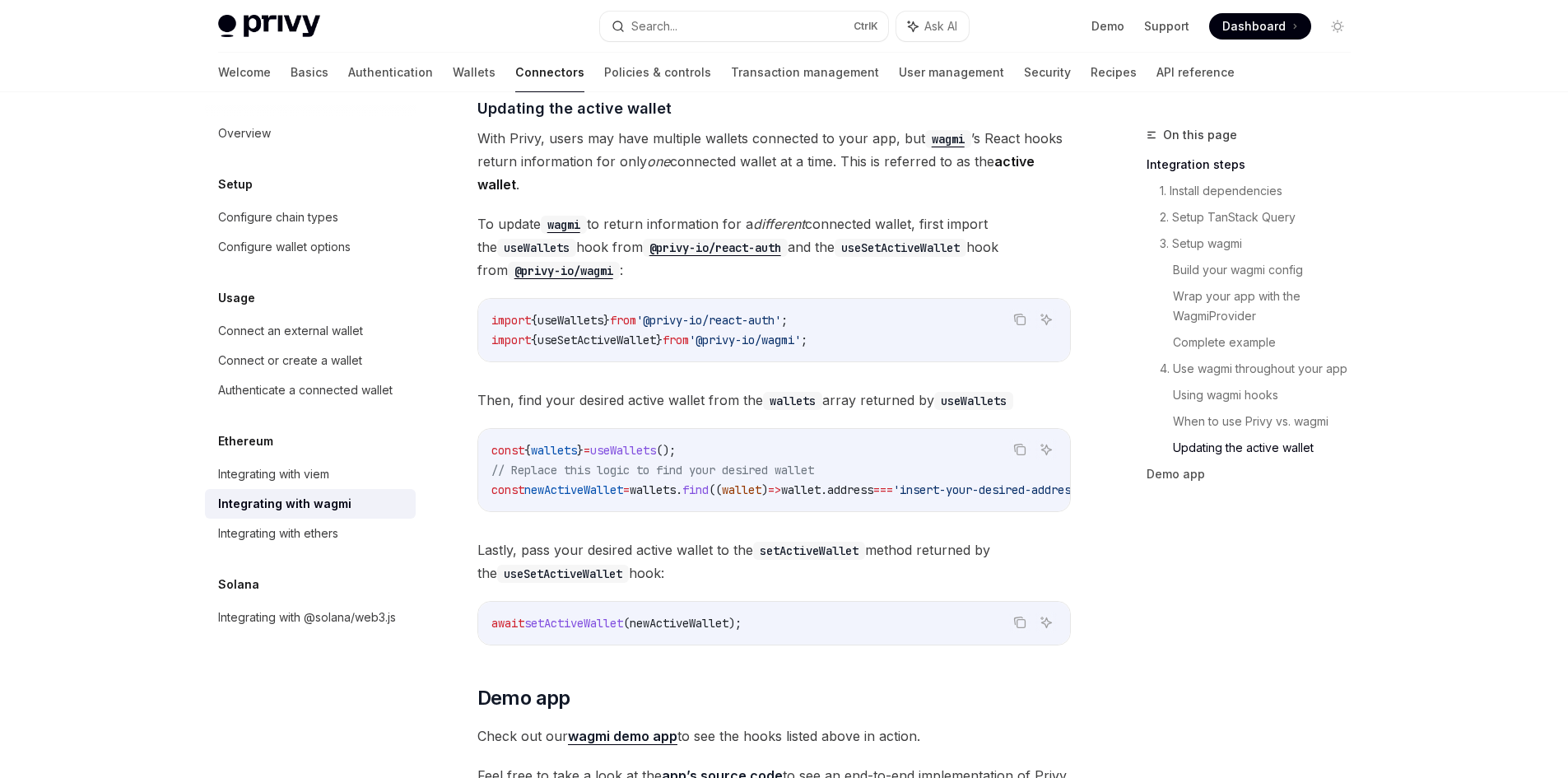
scroll to position [4444, 0]
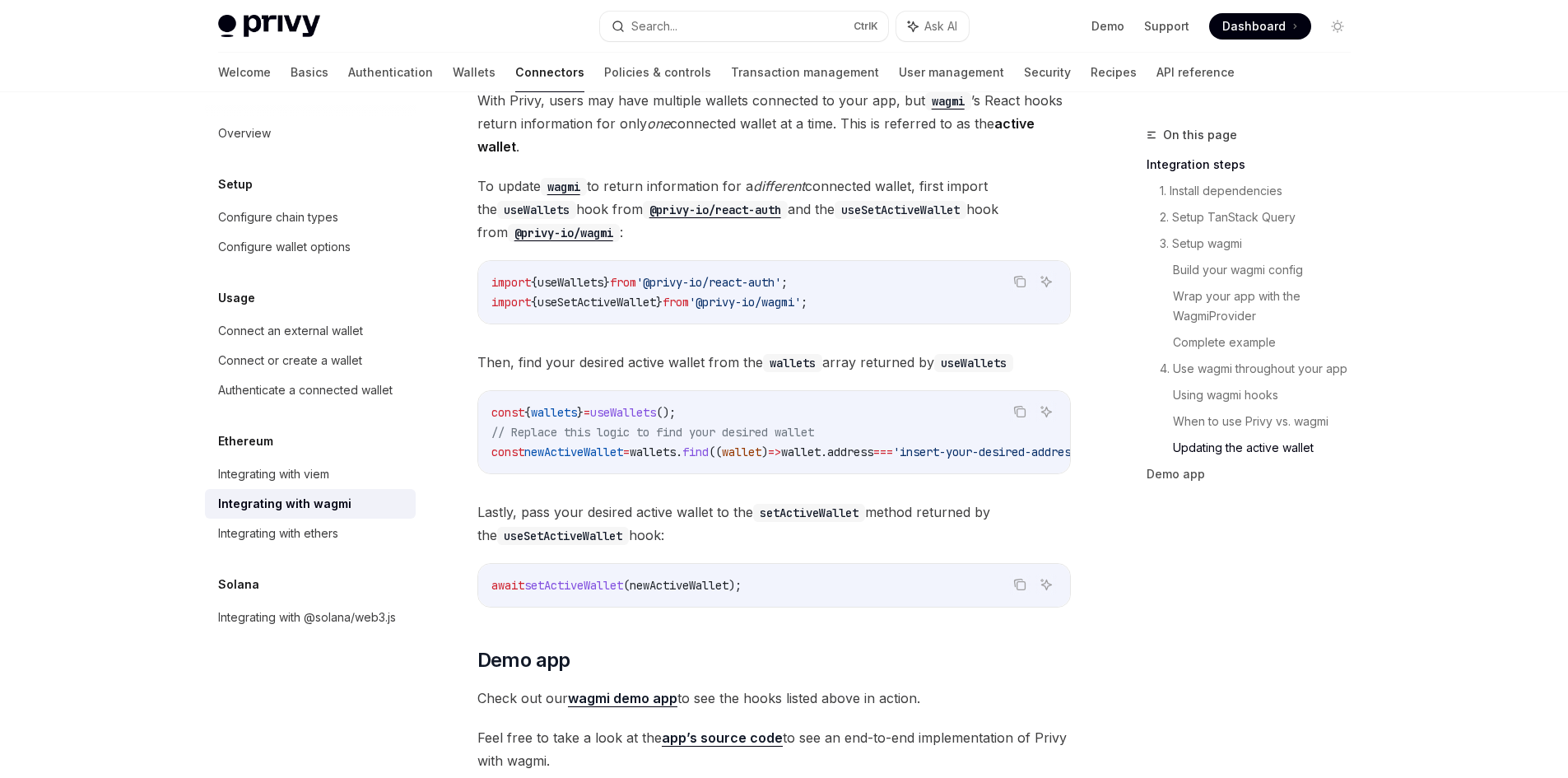
click at [790, 311] on div "import { useWallets } from '@privy-io/react-auth' ; import { useSetActiveWallet…" at bounding box center [773, 292] width 591 height 62
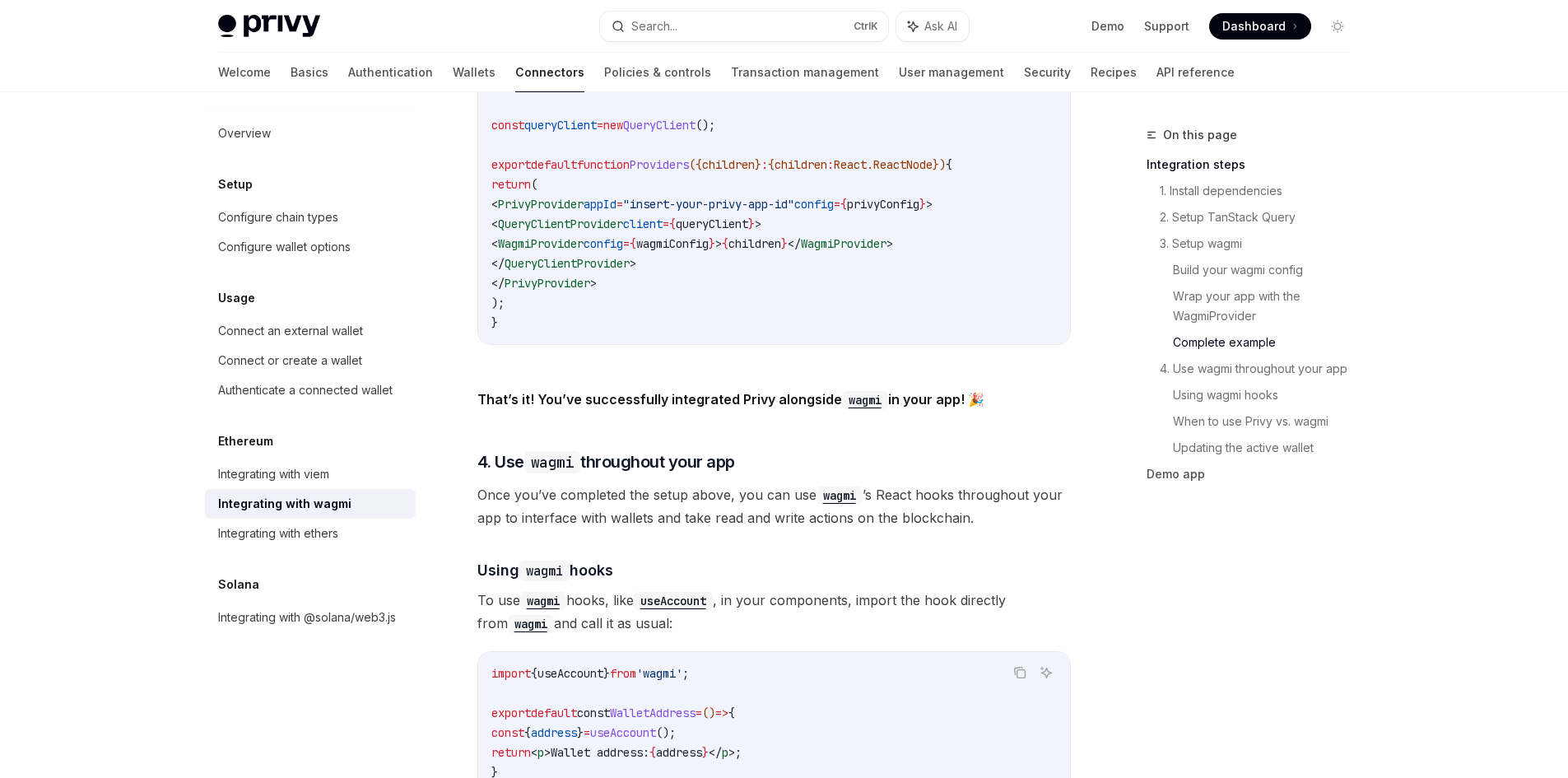
scroll to position [3563, 0]
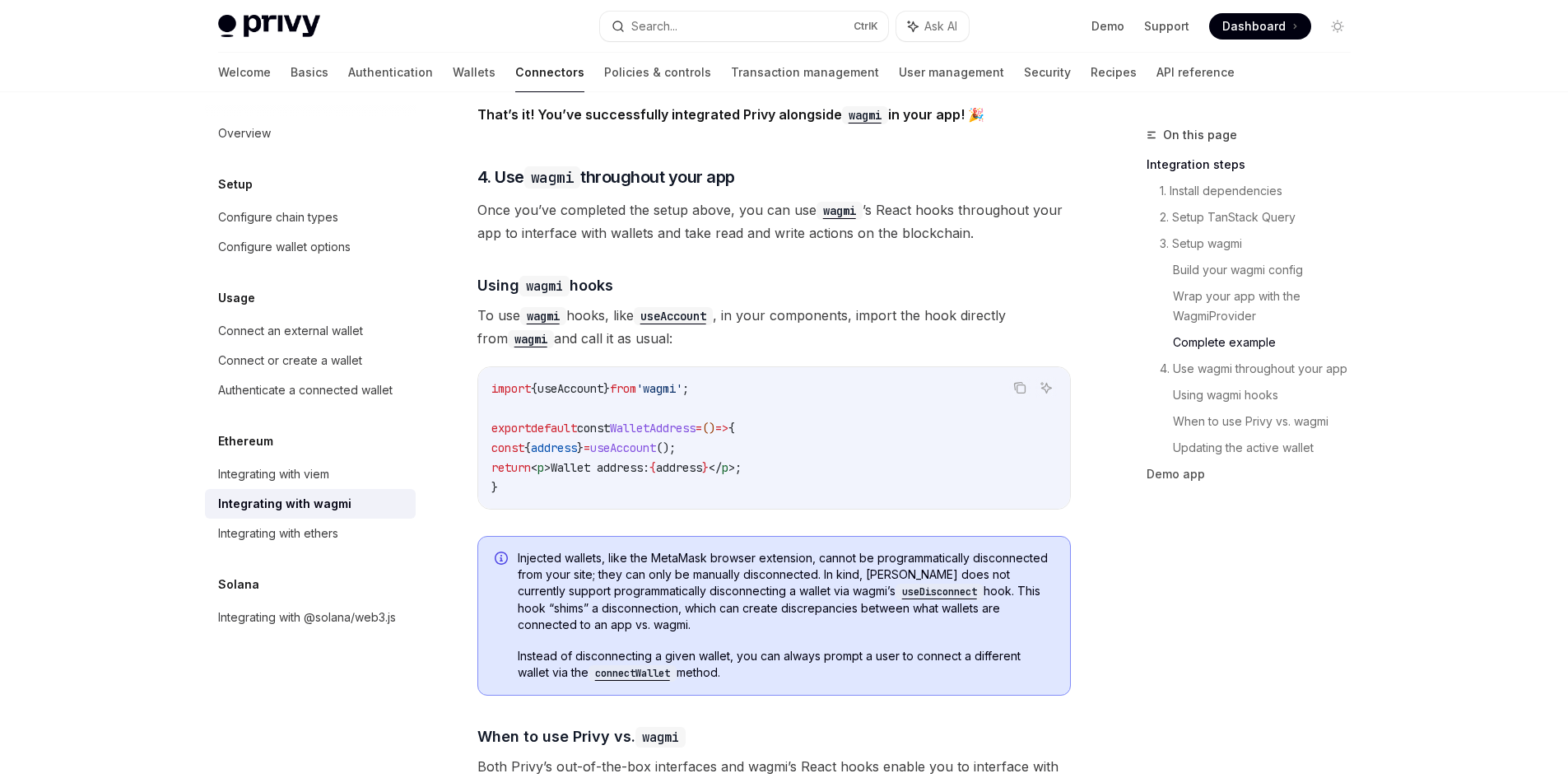
click at [573, 441] on span "address" at bounding box center [553, 448] width 46 height 15
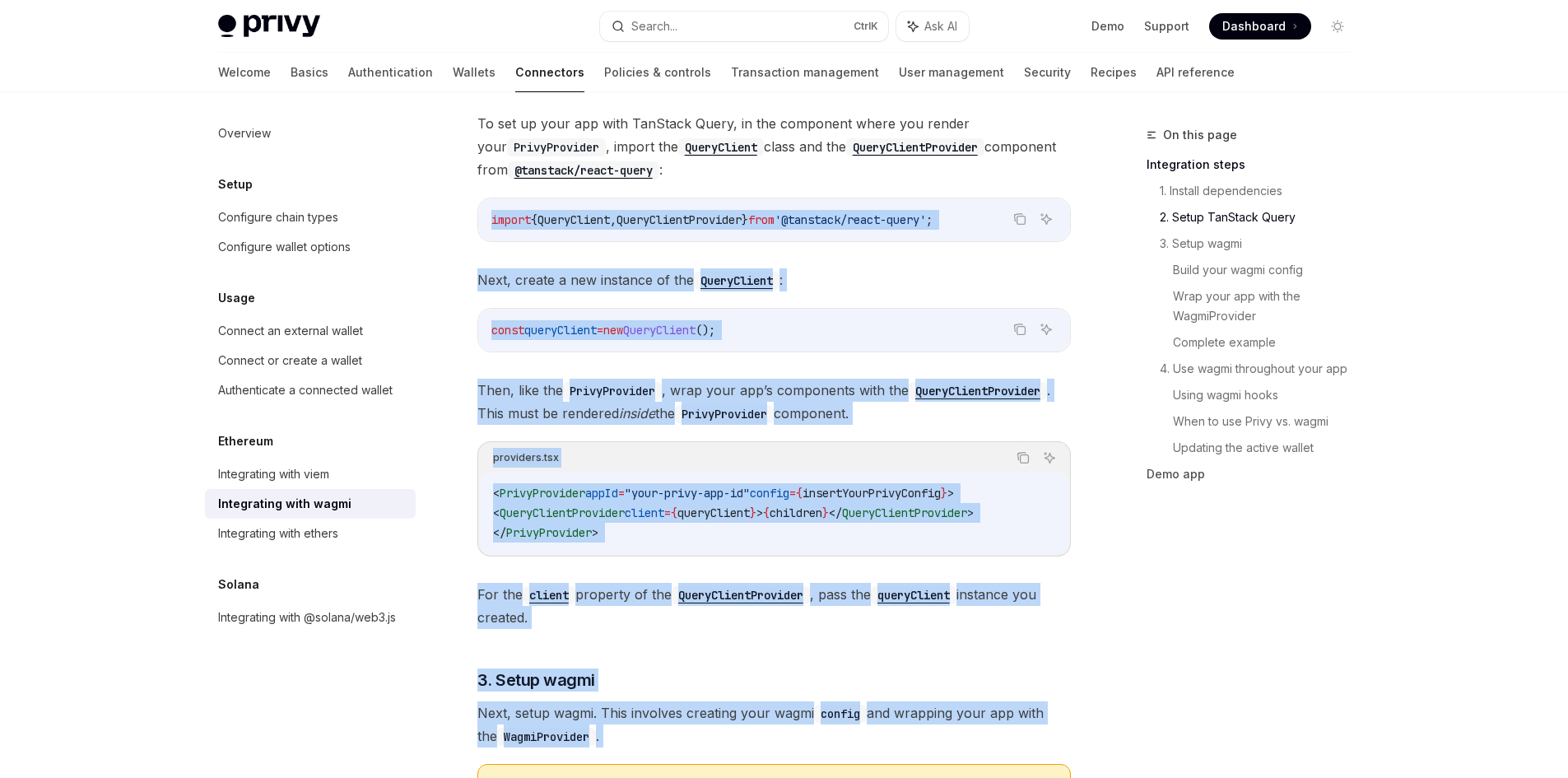
scroll to position [232, 0]
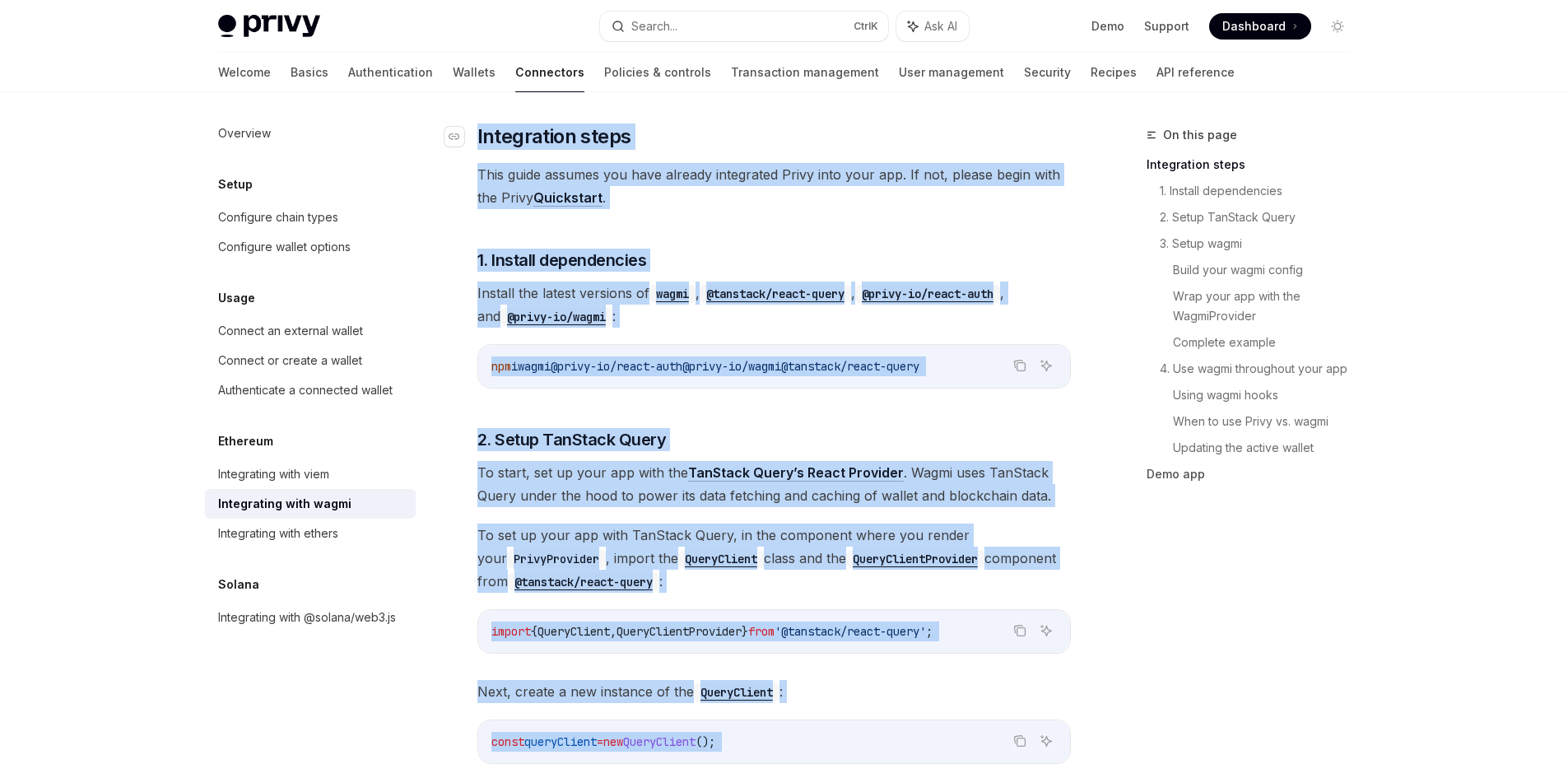
drag, startPoint x: 715, startPoint y: 515, endPoint x: 470, endPoint y: 139, distance: 448.8
copy div "​ Integration steps This guide assumes you have already integrated Privy into y…"
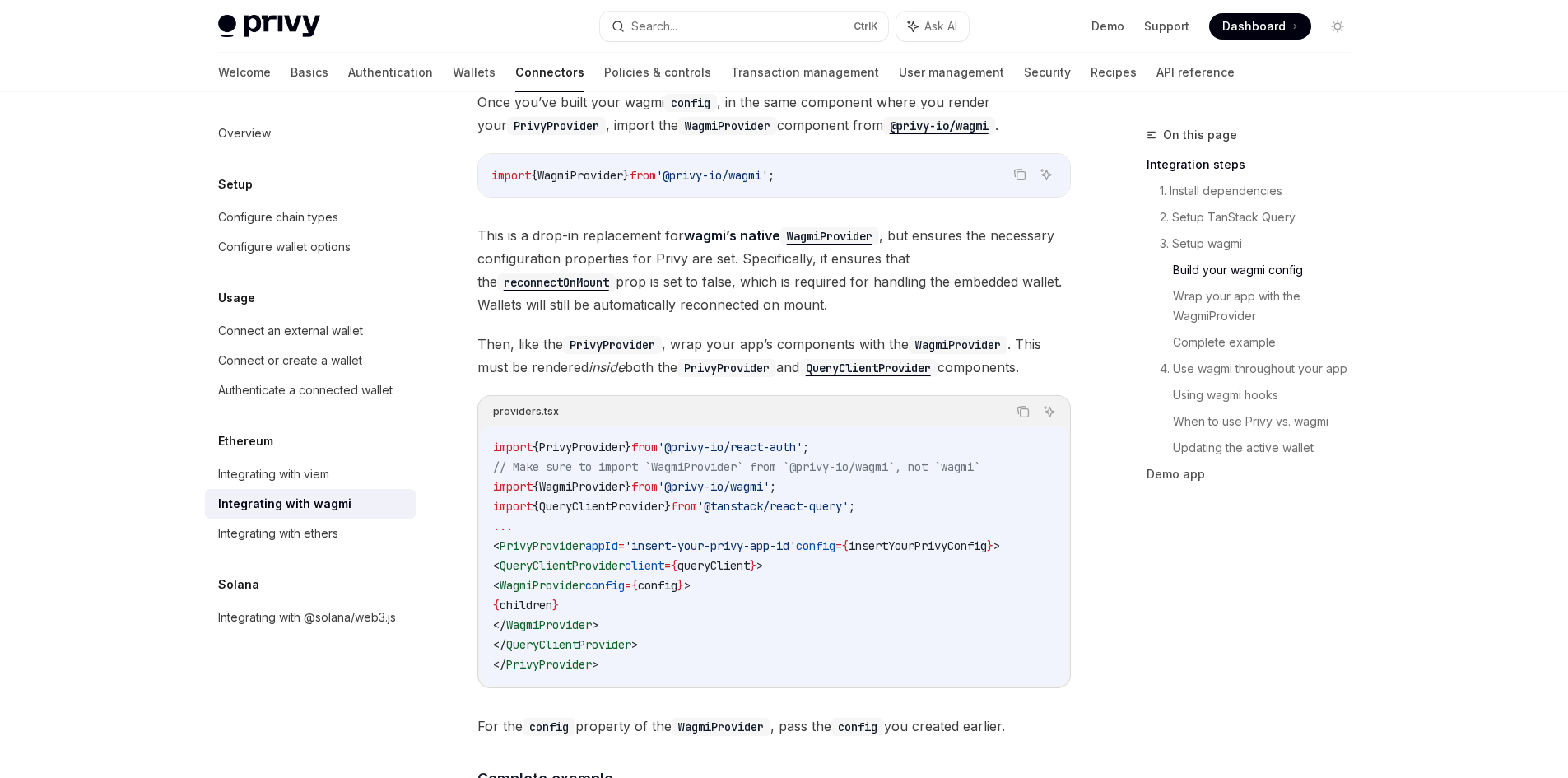
click at [1230, 553] on div "On this page Integration steps 1. Install dependencies 2. Setup TanStack Query …" at bounding box center [1238, 451] width 250 height 653
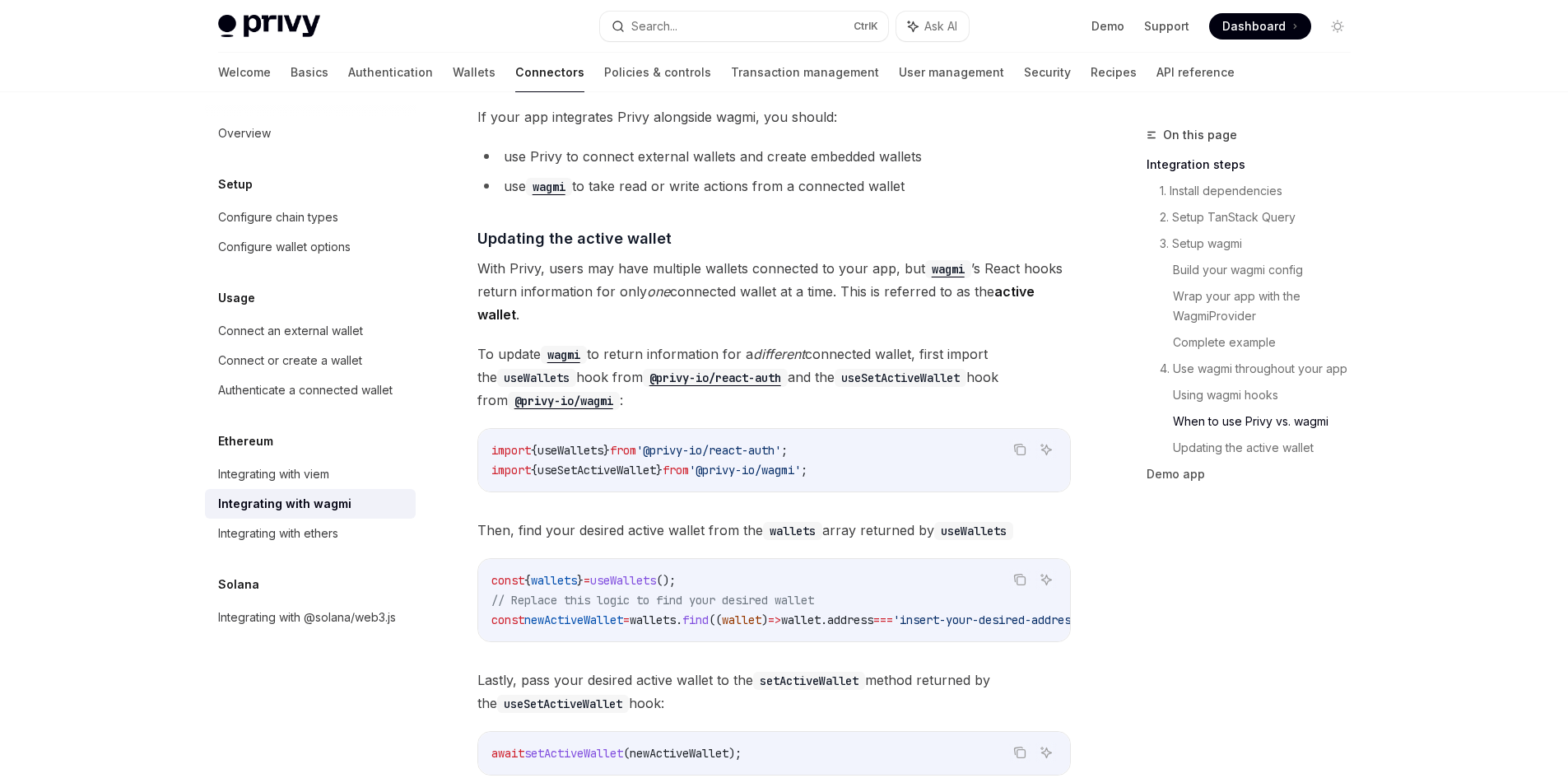
scroll to position [4267, 0]
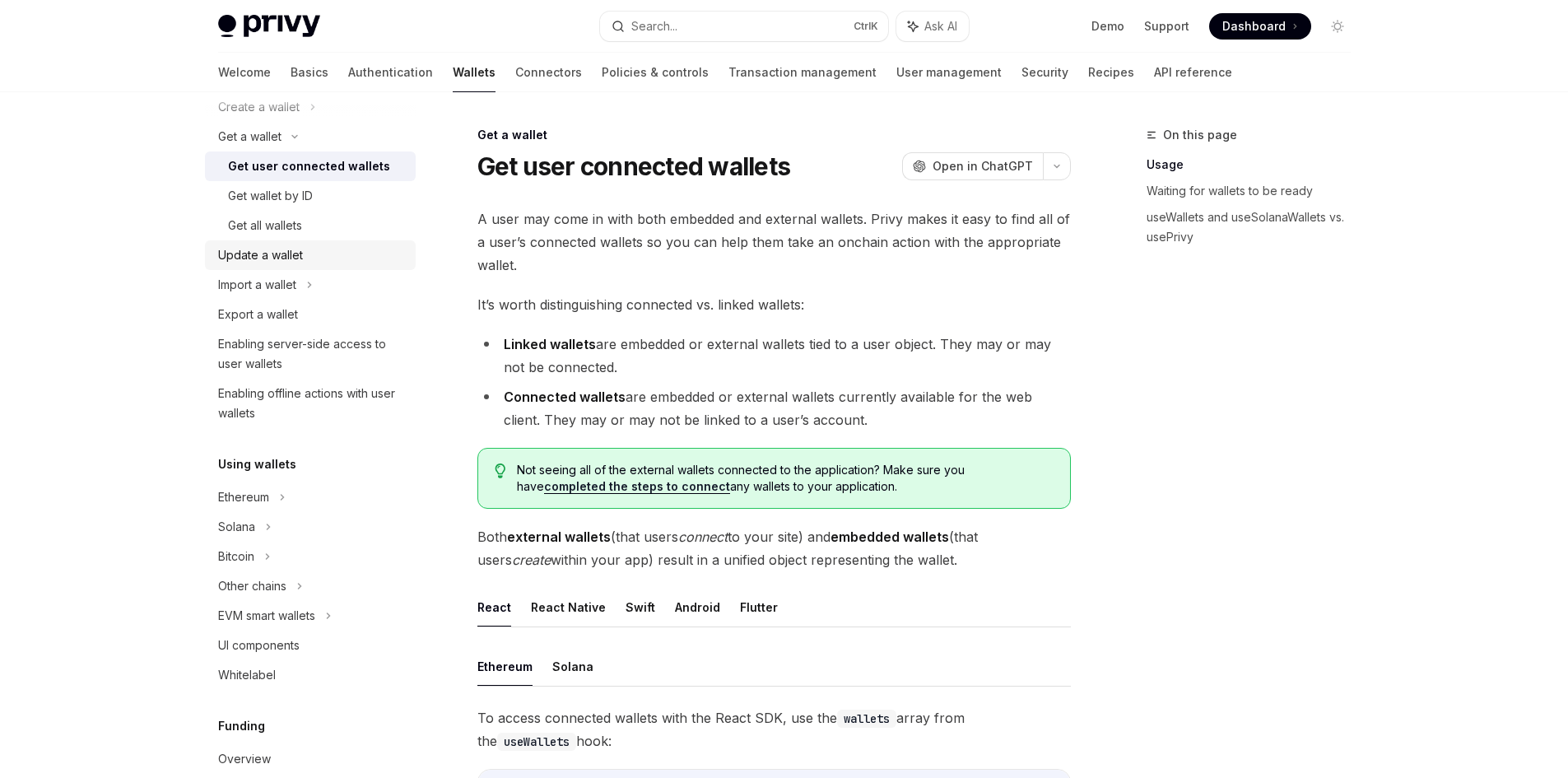
scroll to position [165, 0]
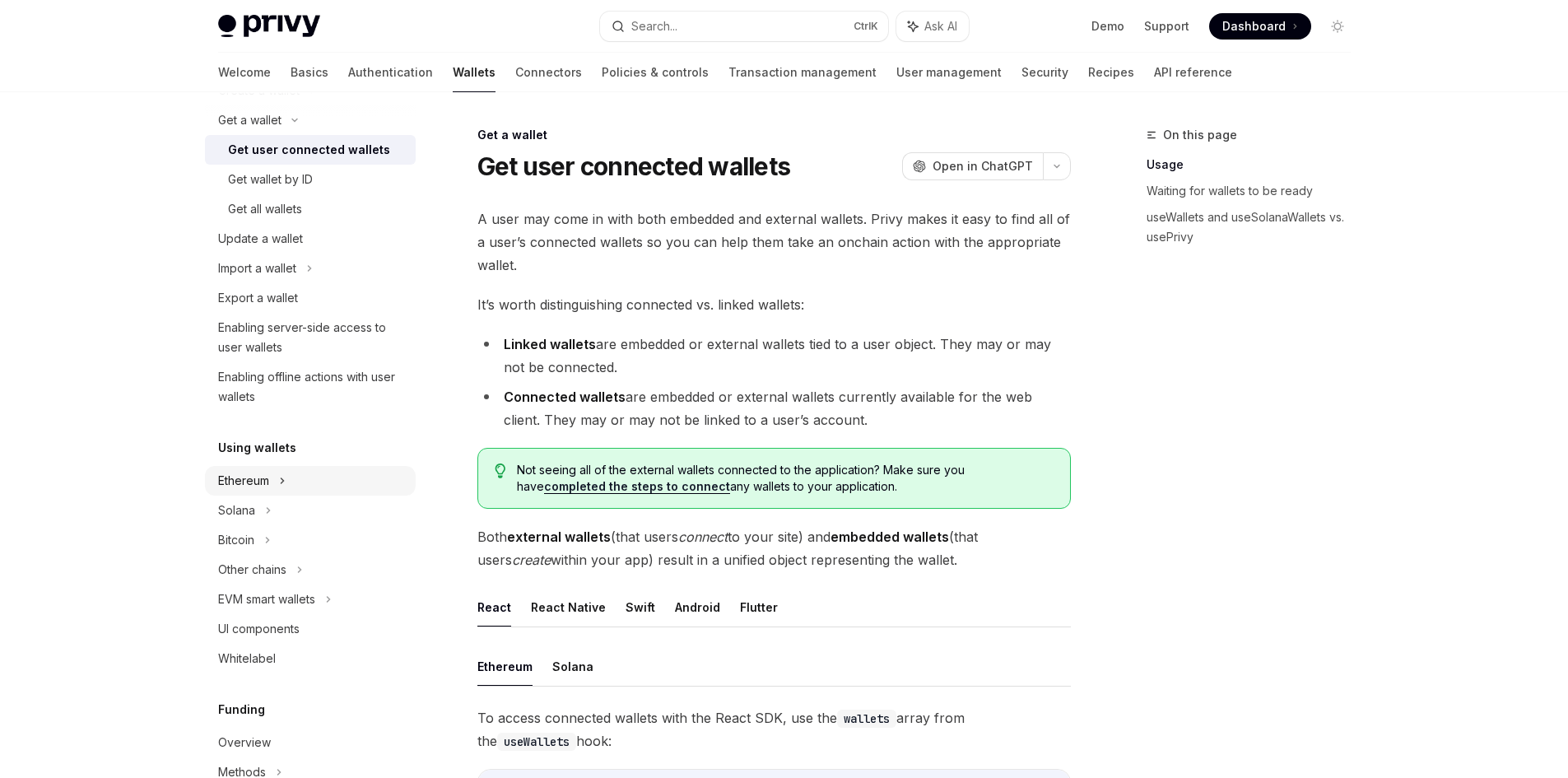
click at [300, 106] on div "Ethereum" at bounding box center [310, 90] width 210 height 29
type textarea "*"
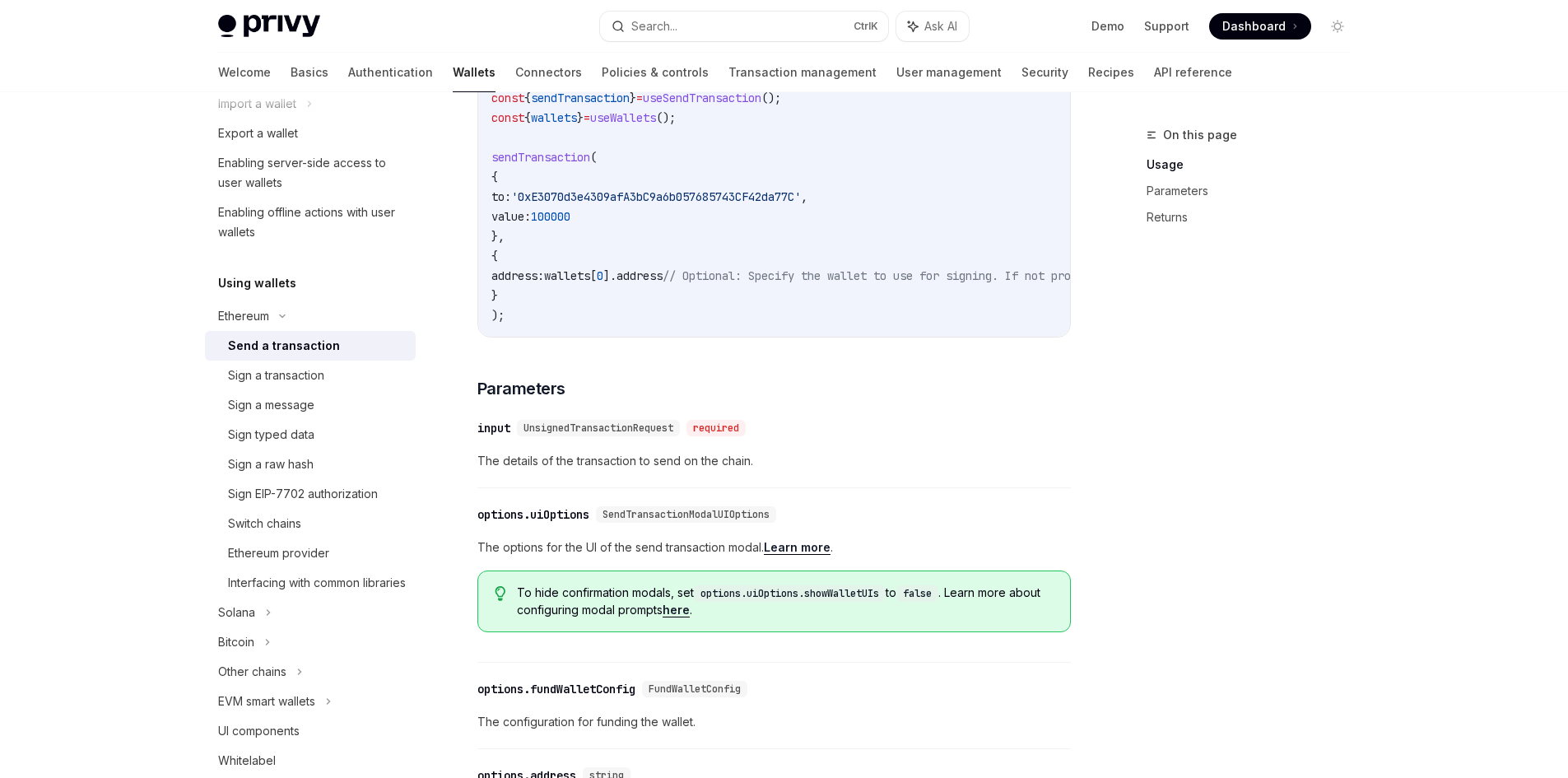
scroll to position [329, 0]
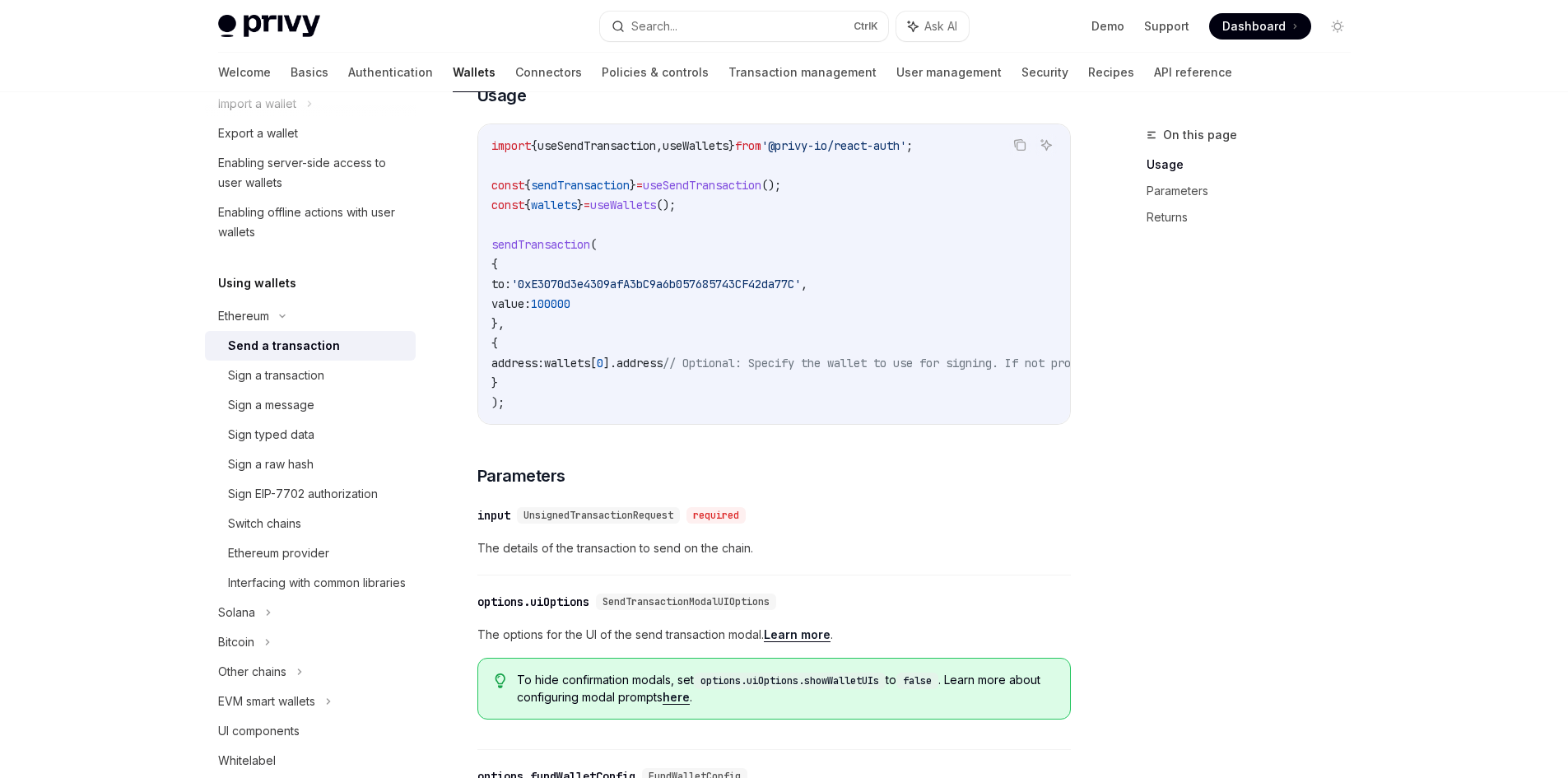
click at [590, 367] on span "wallets" at bounding box center [566, 363] width 46 height 15
copy span "wallets"
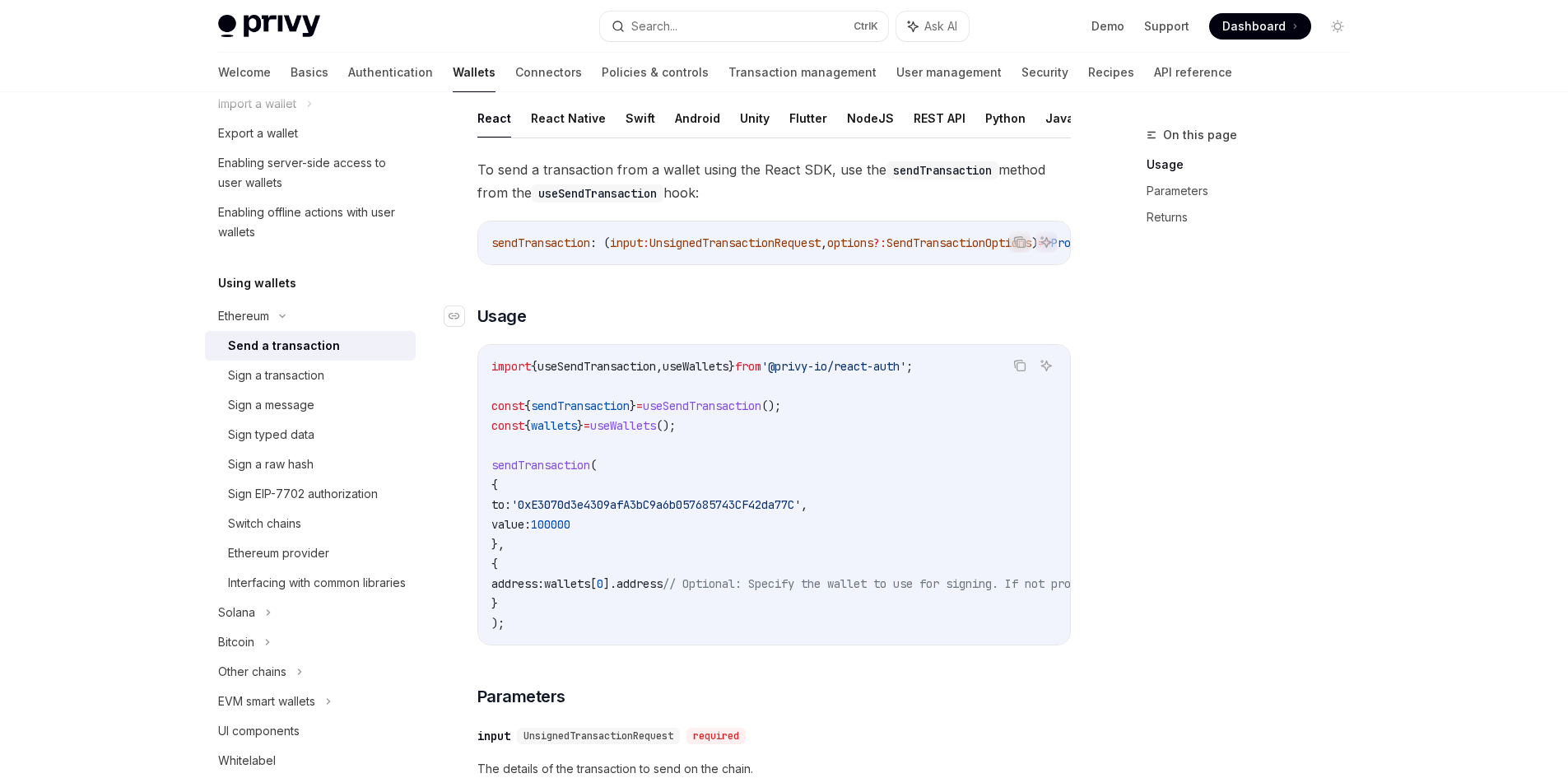
scroll to position [0, 0]
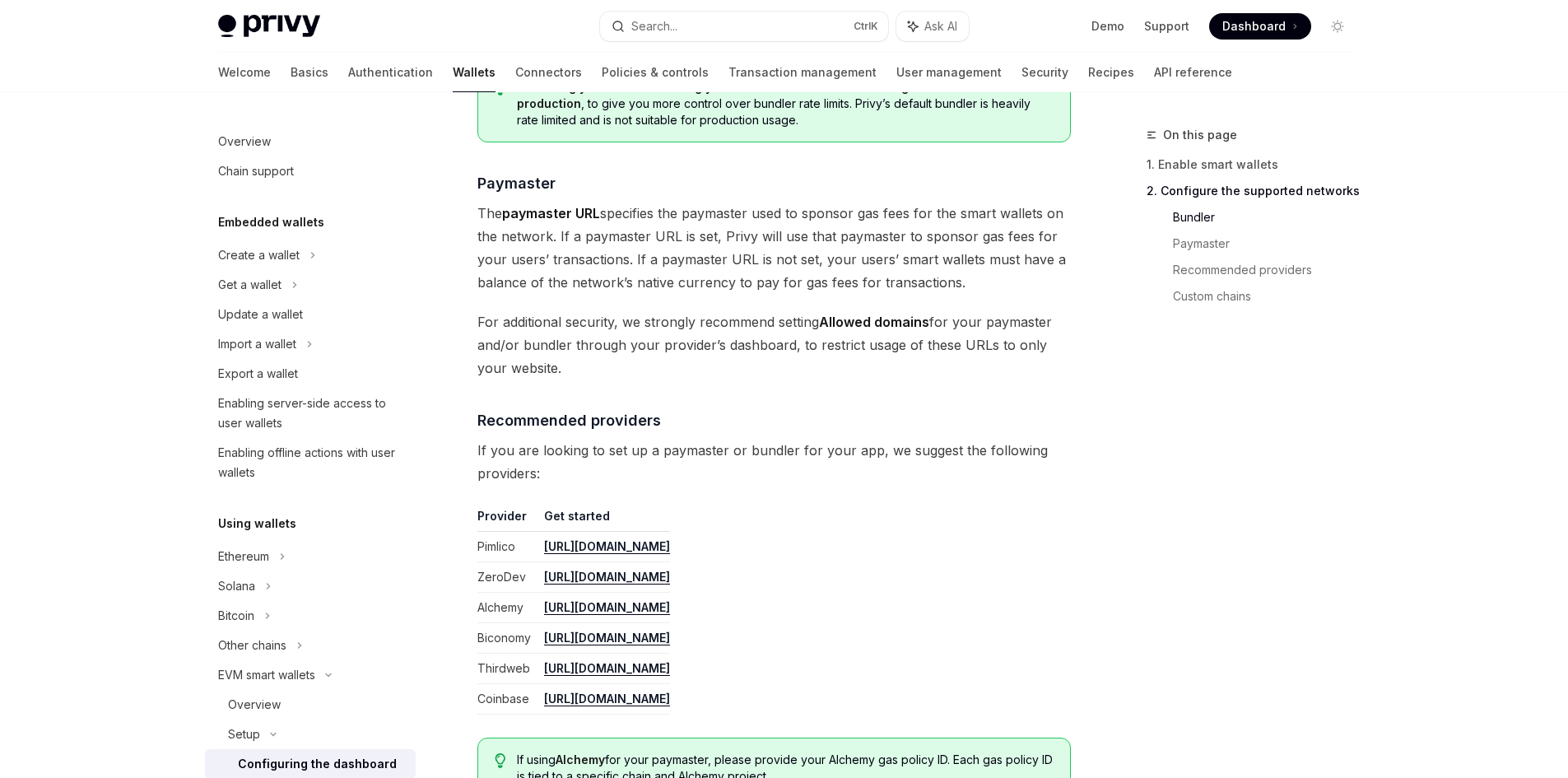
scroll to position [343, 0]
